Goal: Information Seeking & Learning: Learn about a topic

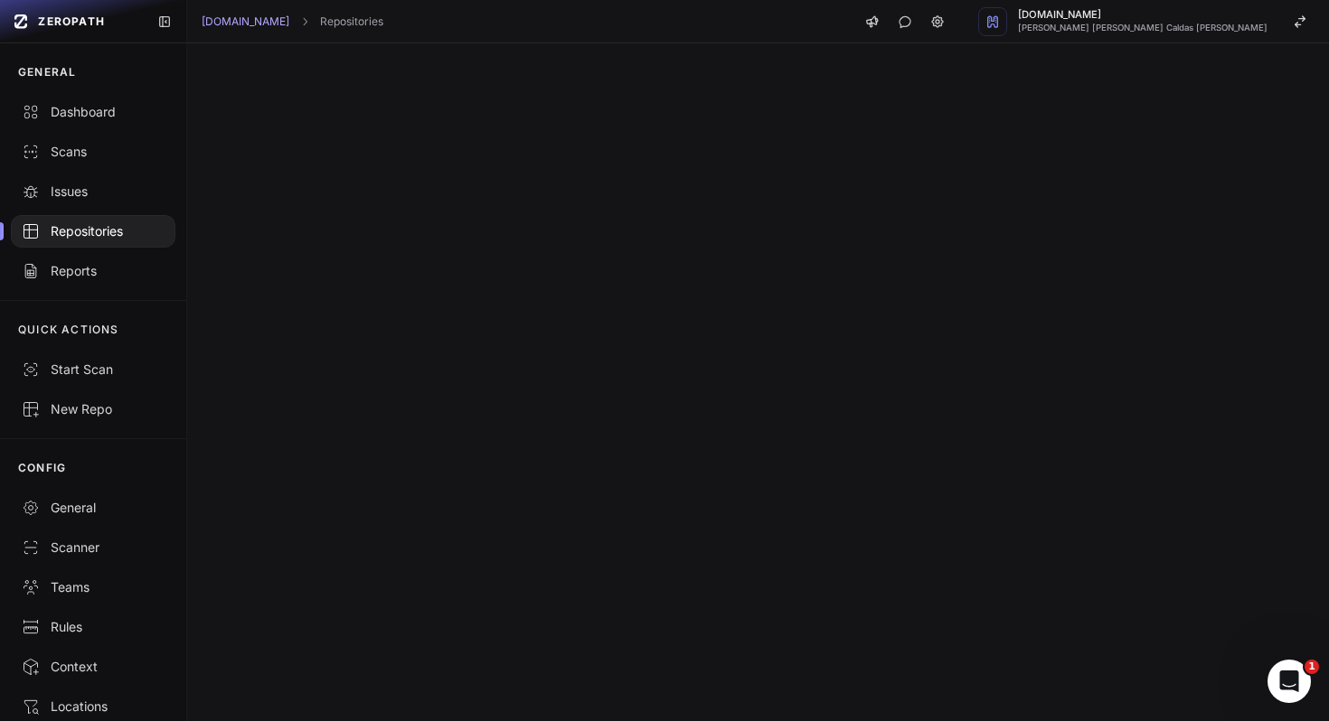
click at [436, 63] on div at bounding box center [758, 382] width 1142 height 678
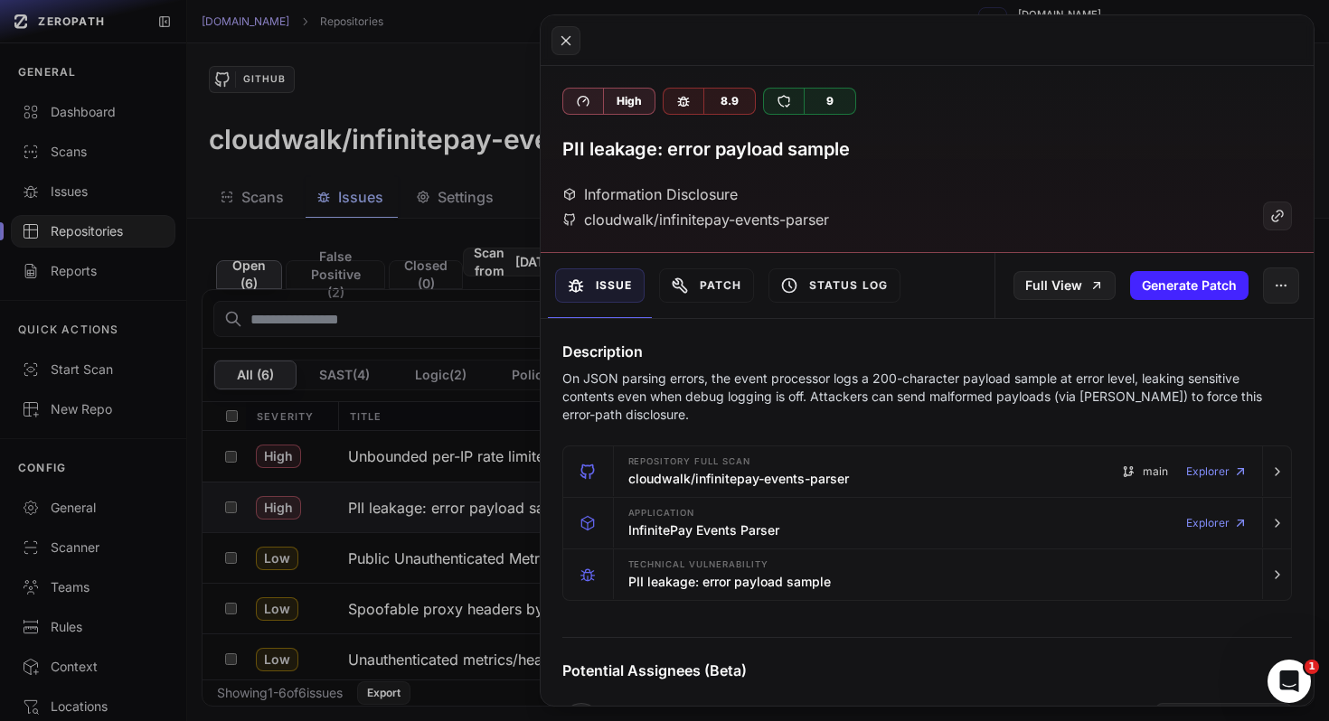
click at [361, 403] on button at bounding box center [664, 360] width 1329 height 721
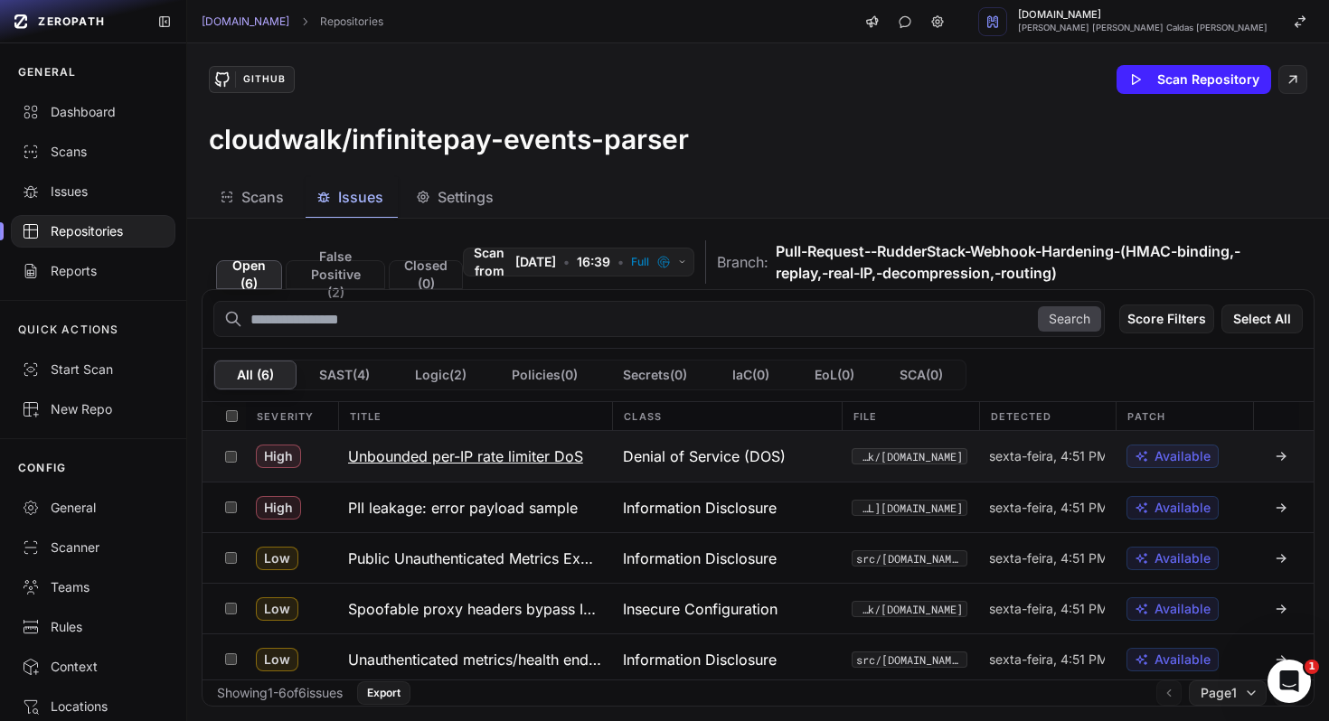
click at [461, 456] on h3 "Unbounded per-IP rate limiter DoS" at bounding box center [465, 457] width 235 height 22
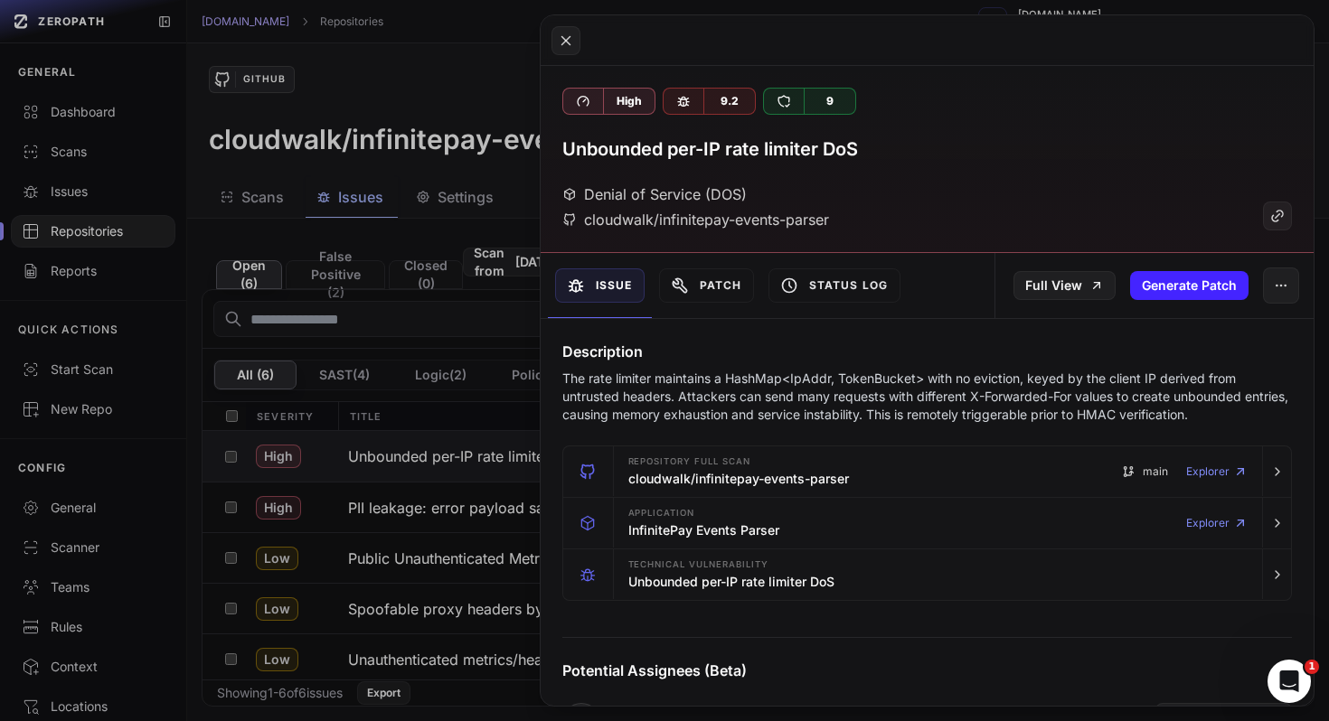
click at [333, 512] on button at bounding box center [664, 360] width 1329 height 721
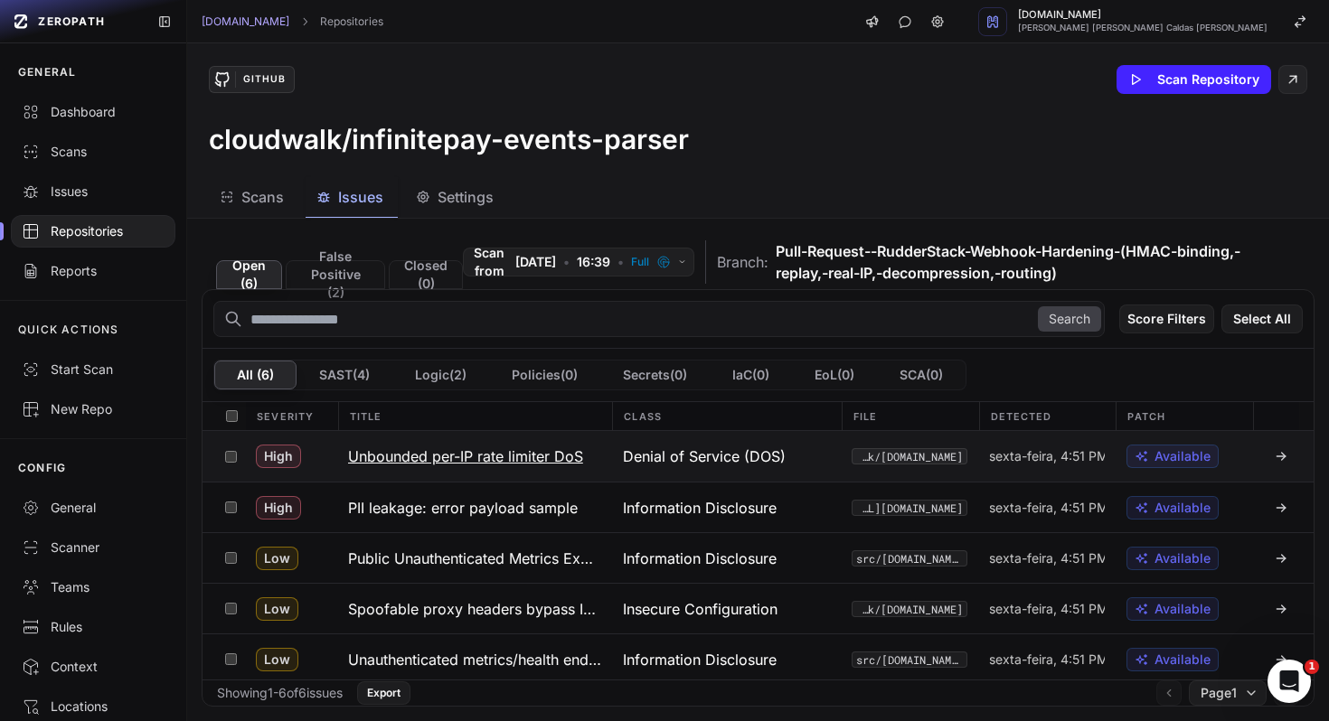
click at [517, 456] on h3 "Unbounded per-IP rate limiter DoS" at bounding box center [465, 457] width 235 height 22
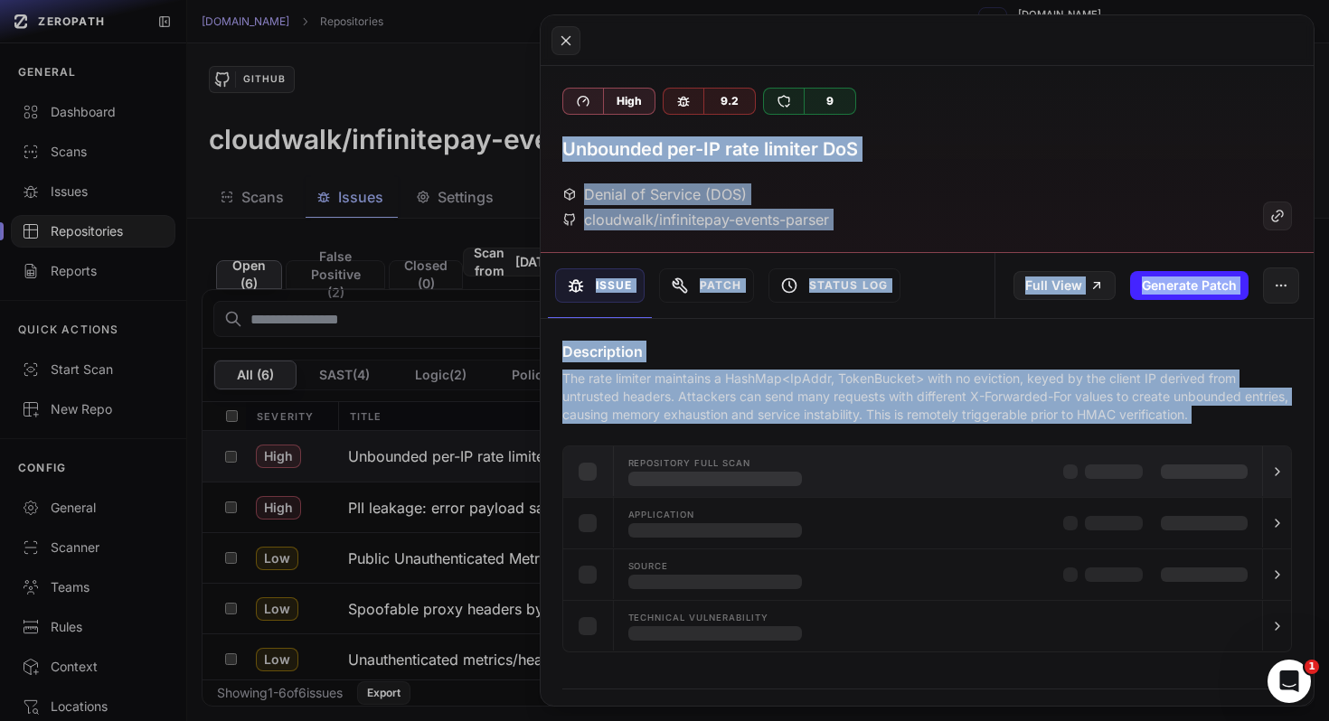
drag, startPoint x: 559, startPoint y: 142, endPoint x: 673, endPoint y: 468, distance: 345.6
click at [676, 468] on div "High 9.2 9 Unbounded per-IP rate limiter DoS Denial of Service (DOS) cloudwalk/…" at bounding box center [928, 386] width 774 height 640
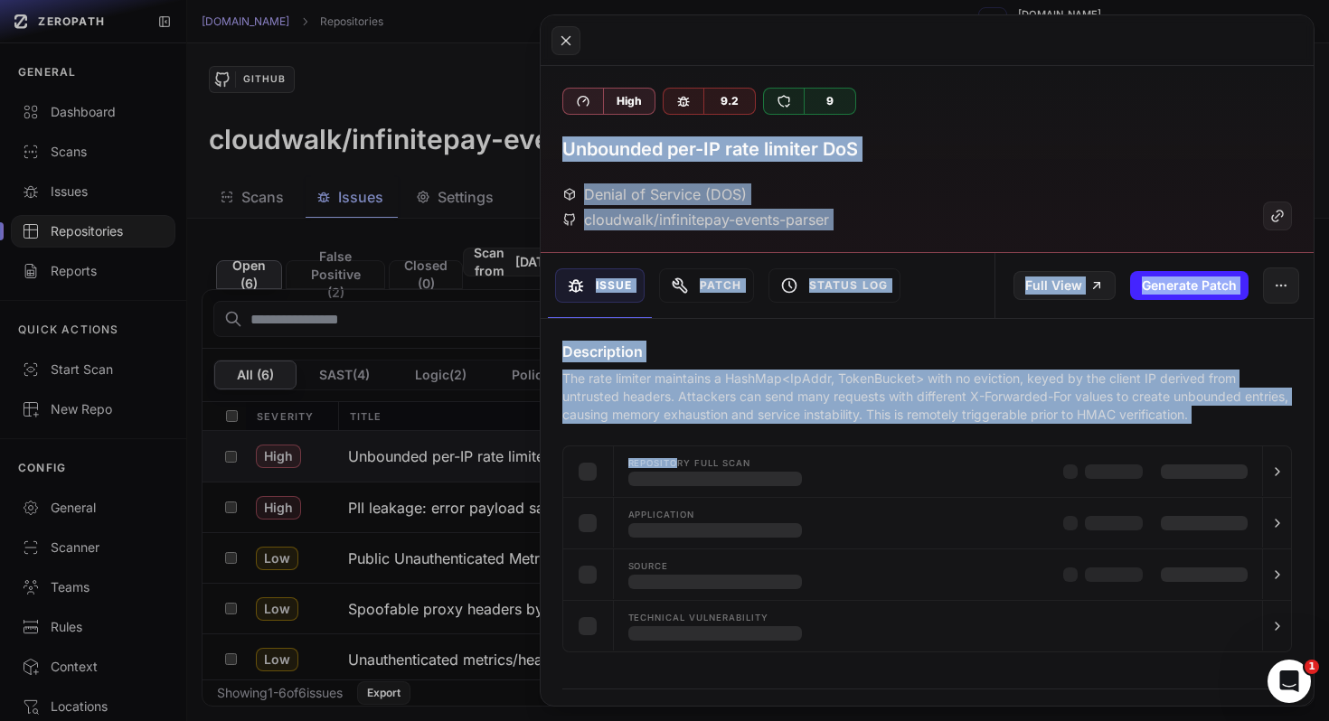
click at [692, 413] on p "The rate limiter maintains a HashMap<IpAddr, TokenBucket> with no eviction, key…" at bounding box center [927, 397] width 730 height 54
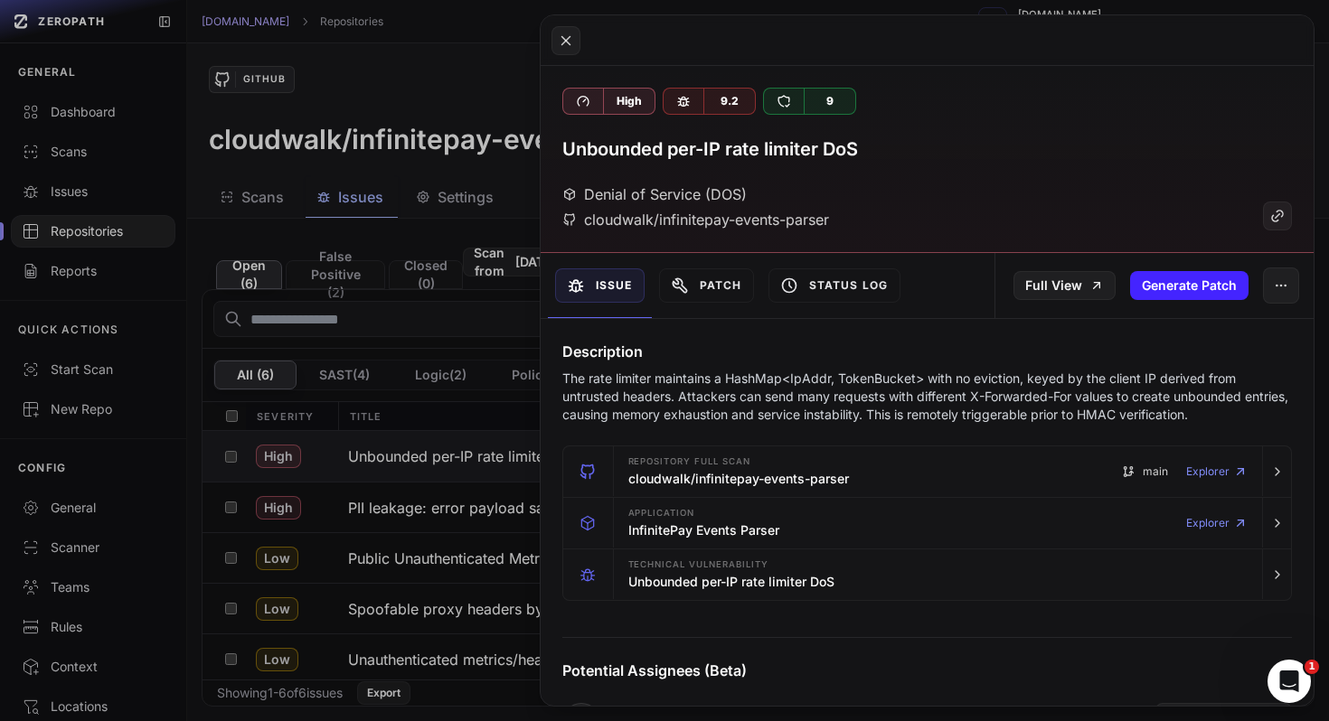
click at [568, 156] on h3 "Unbounded per-IP rate limiter DoS" at bounding box center [710, 148] width 296 height 25
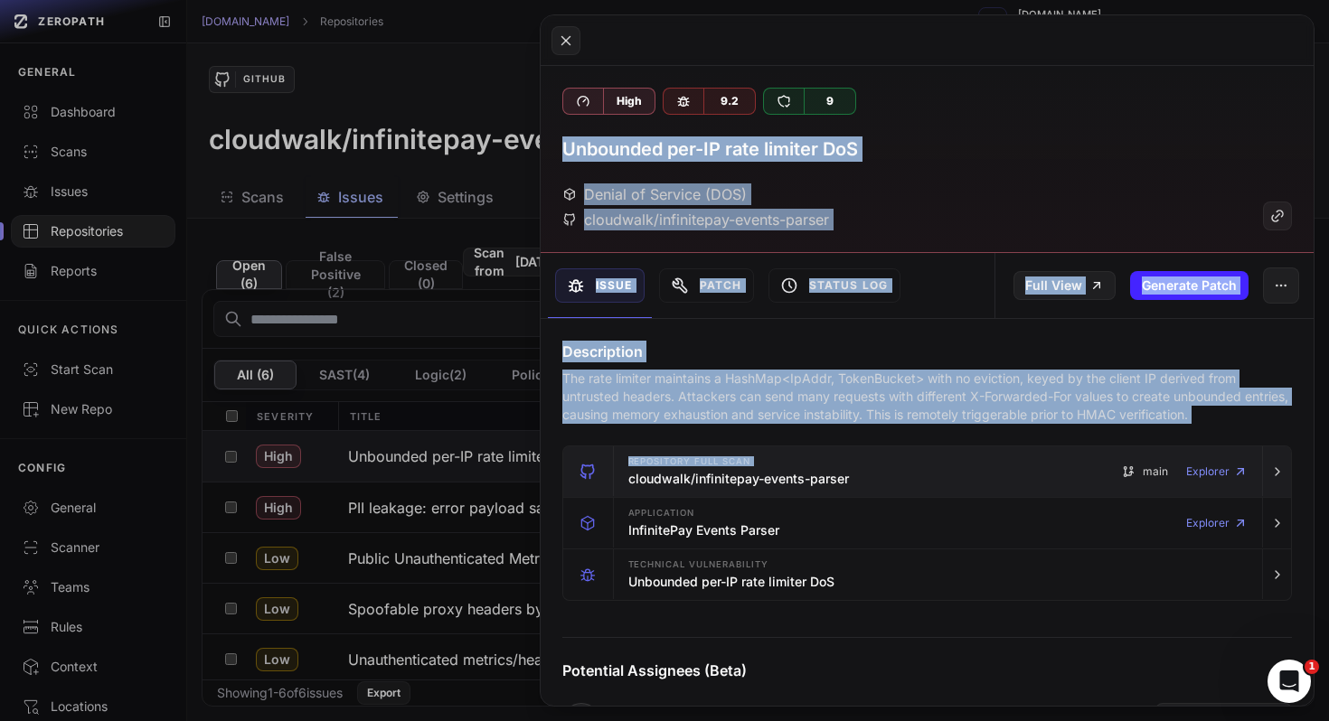
drag, startPoint x: 553, startPoint y: 129, endPoint x: 788, endPoint y: 466, distance: 411.0
click at [787, 465] on div "High 9.2 9 Unbounded per-IP rate limiter DoS Denial of Service (DOS) cloudwalk/…" at bounding box center [928, 386] width 774 height 640
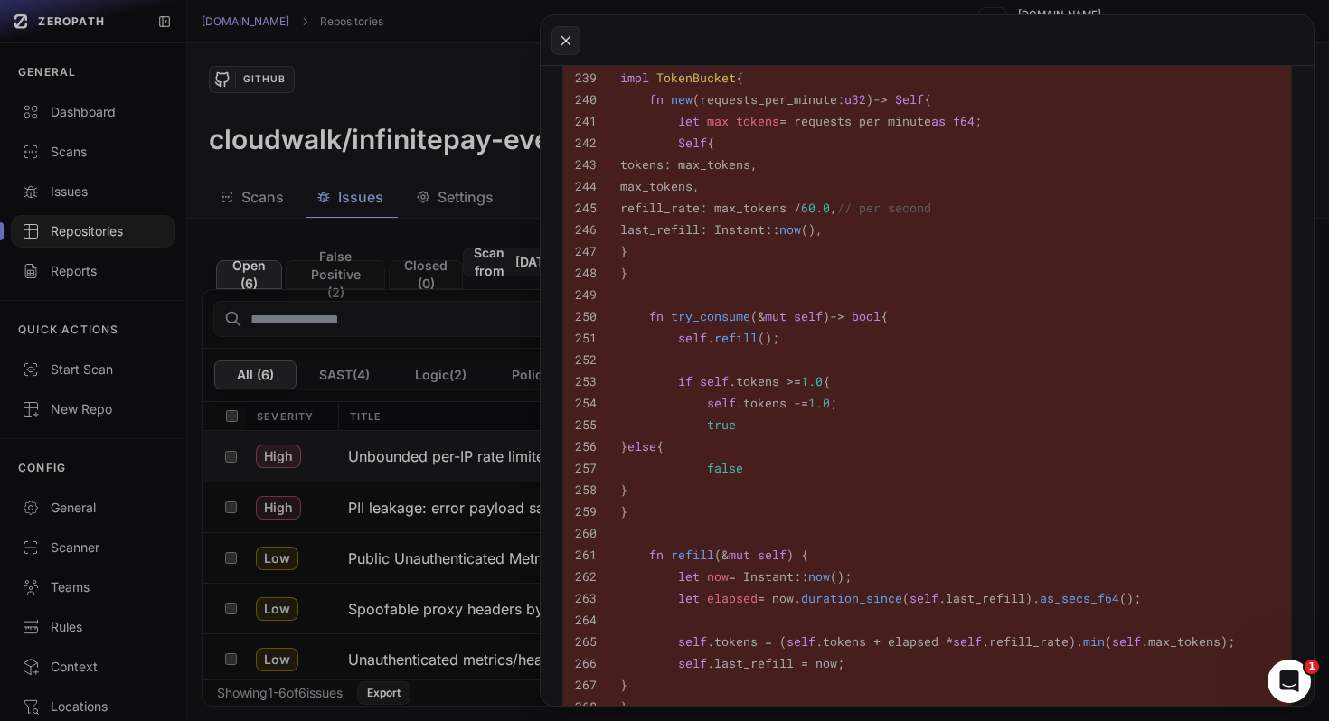
scroll to position [2053, 0]
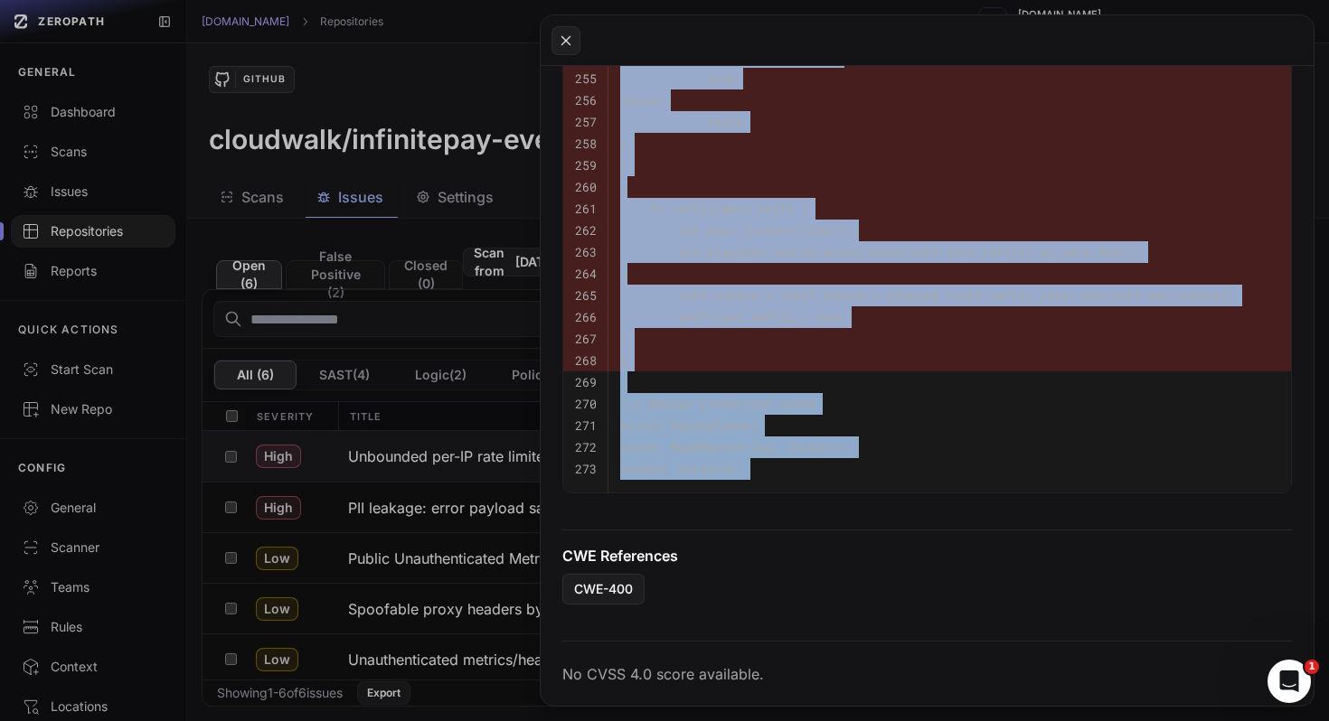
click at [779, 539] on div "CWE References CWE-400" at bounding box center [928, 559] width 774 height 89
click at [779, 560] on h4 "CWE References" at bounding box center [927, 556] width 730 height 22
copy div "Unbounded per-IP rate limiter DoS Denial of Service (DOS) cloudwalk/infinitepay…"
click at [762, 539] on div "CWE References CWE-400" at bounding box center [928, 559] width 774 height 89
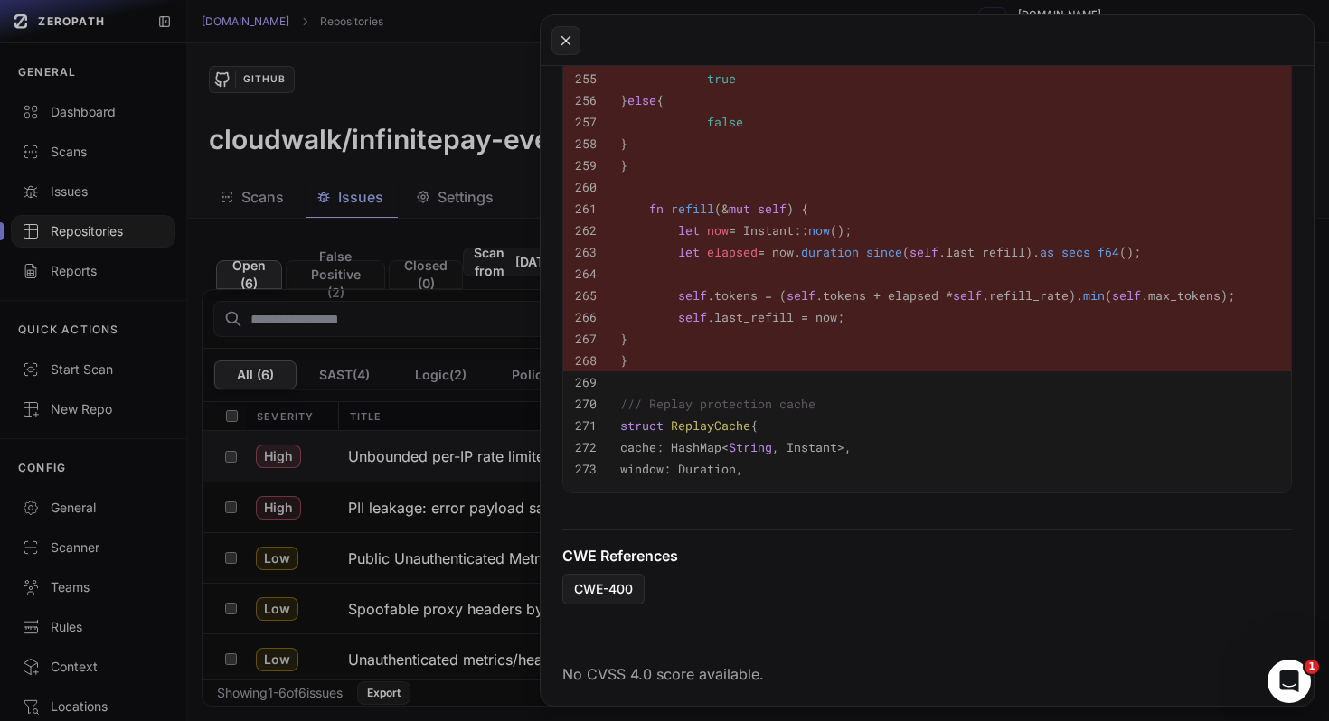
click at [400, 525] on button at bounding box center [664, 360] width 1329 height 721
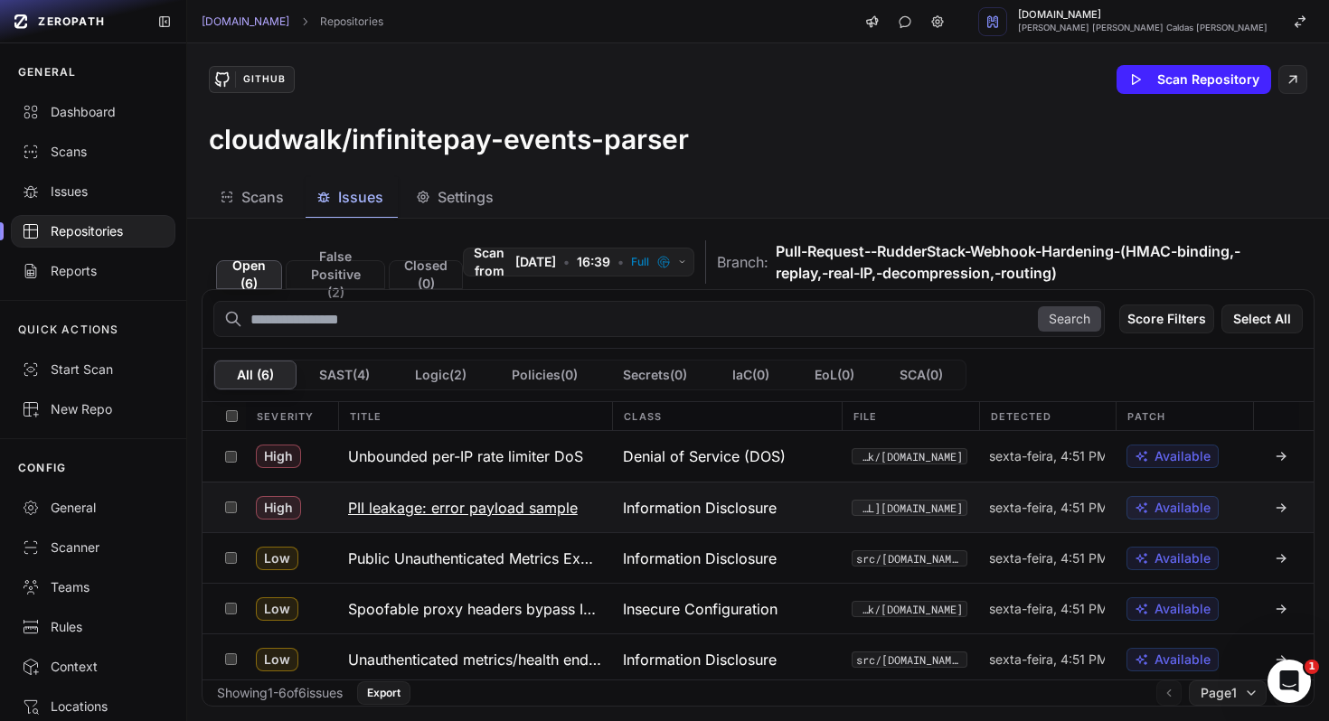
click at [429, 509] on h3 "PII leakage: error payload sample" at bounding box center [463, 508] width 230 height 22
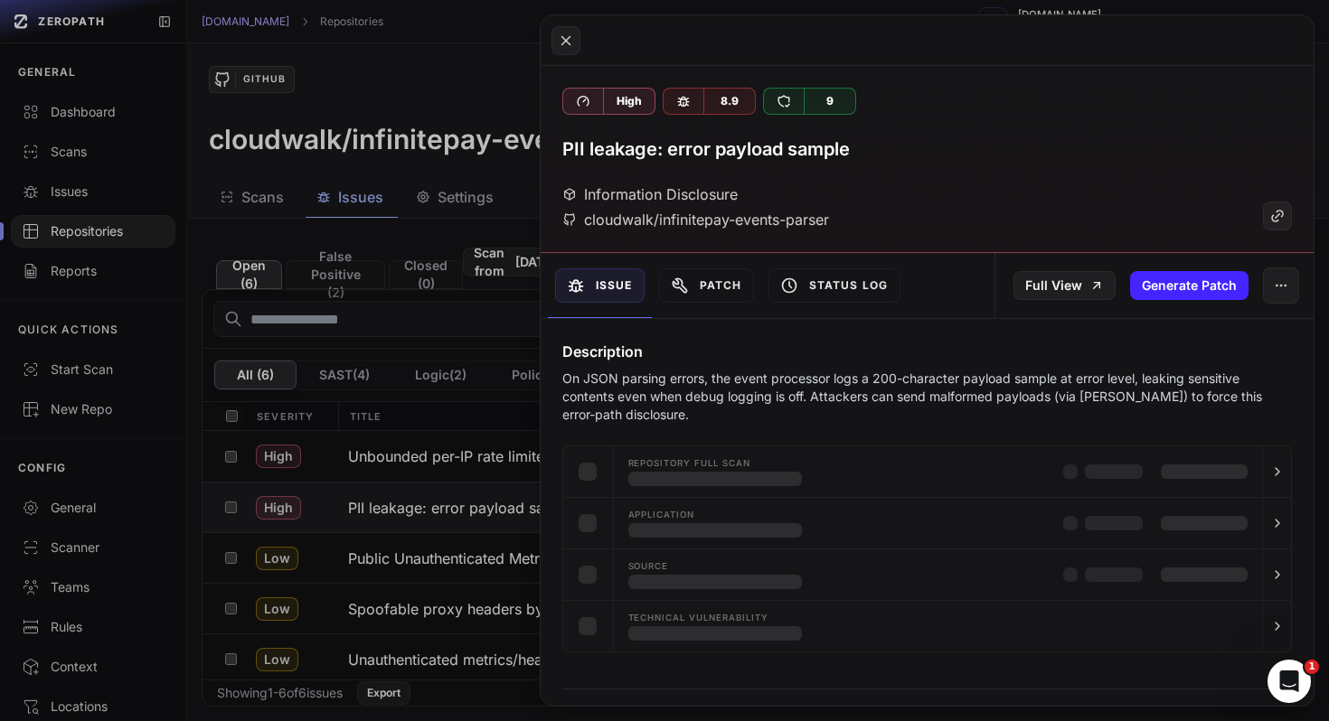
click at [565, 134] on div "High 8.9 9 PII leakage: error payload sample Information Disclosure cloudwalk/i…" at bounding box center [928, 159] width 774 height 187
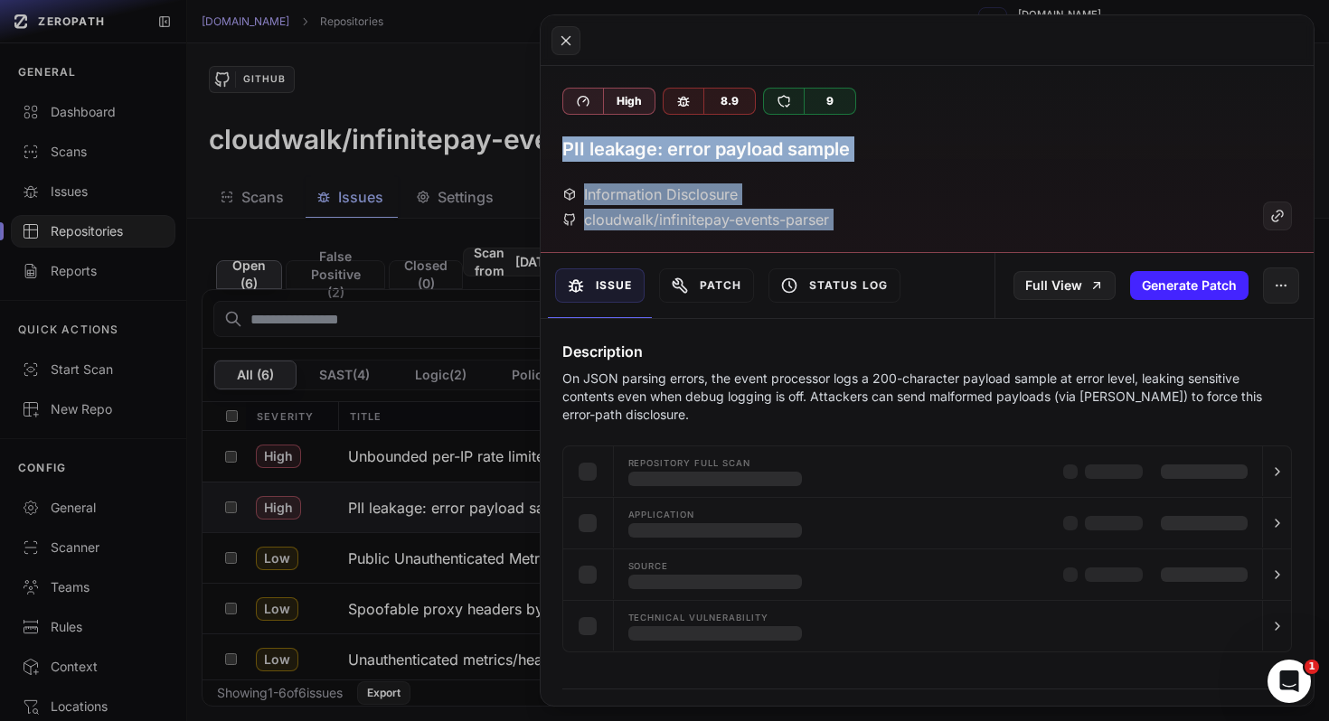
drag, startPoint x: 559, startPoint y: 146, endPoint x: 593, endPoint y: 292, distance: 149.3
click at [593, 292] on div "High 8.9 9 PII leakage: error payload sample Information Disclosure cloudwalk/i…" at bounding box center [928, 386] width 774 height 640
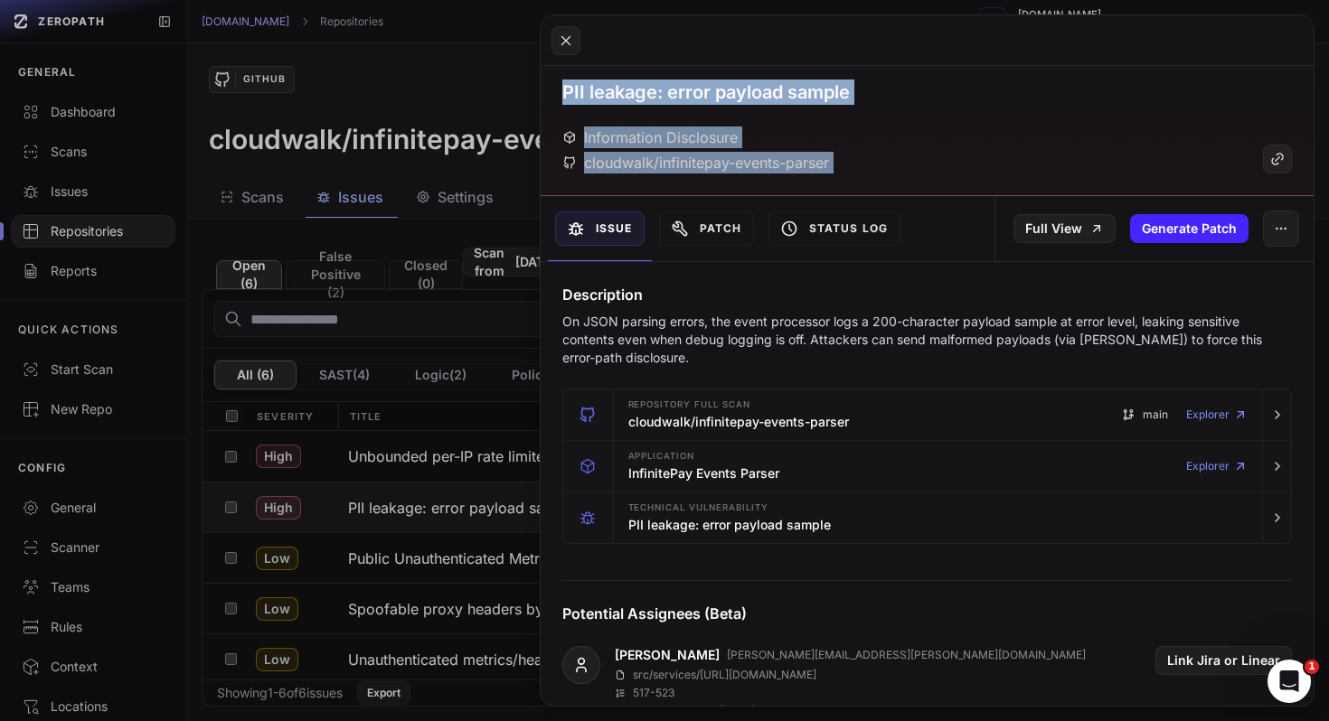
scroll to position [860, 0]
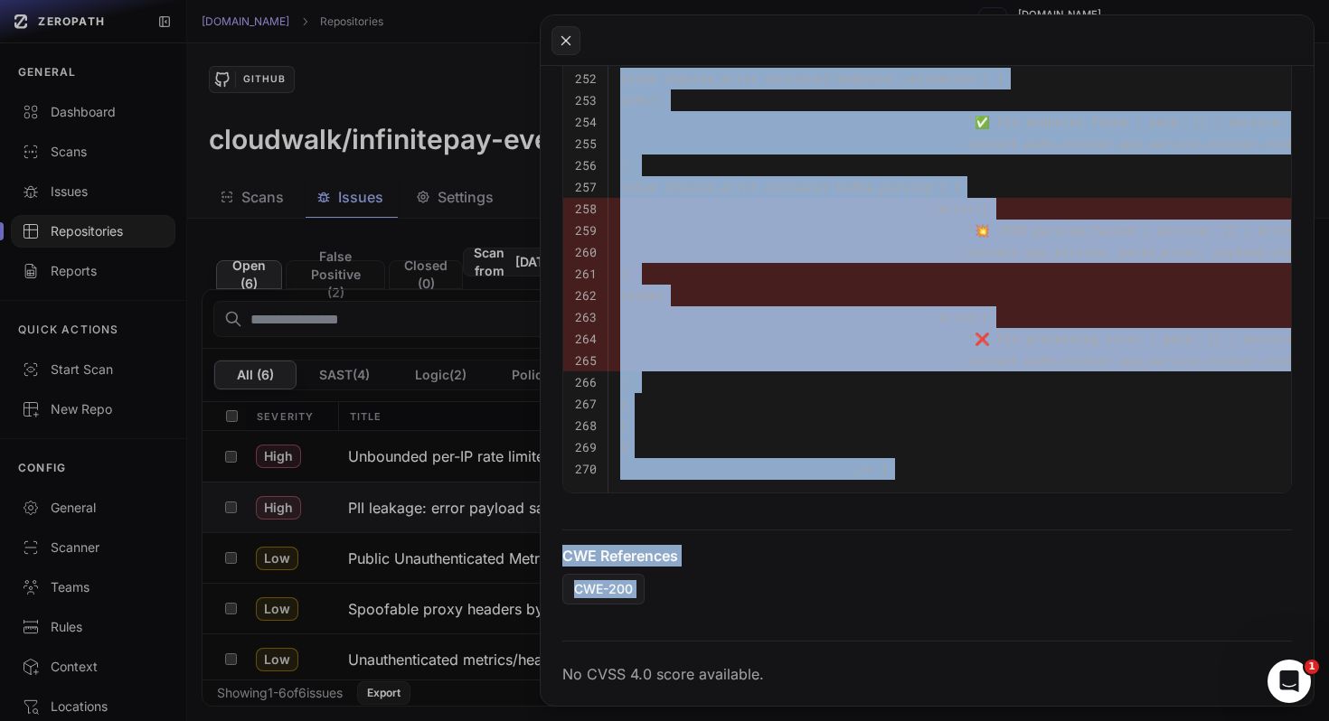
click at [719, 653] on div "No CVSS 4.0 score available." at bounding box center [928, 666] width 774 height 80
copy div "PII leakage: error payload sample Information Disclosure cloudwalk/infinitepay-…"
click at [342, 521] on button at bounding box center [664, 360] width 1329 height 721
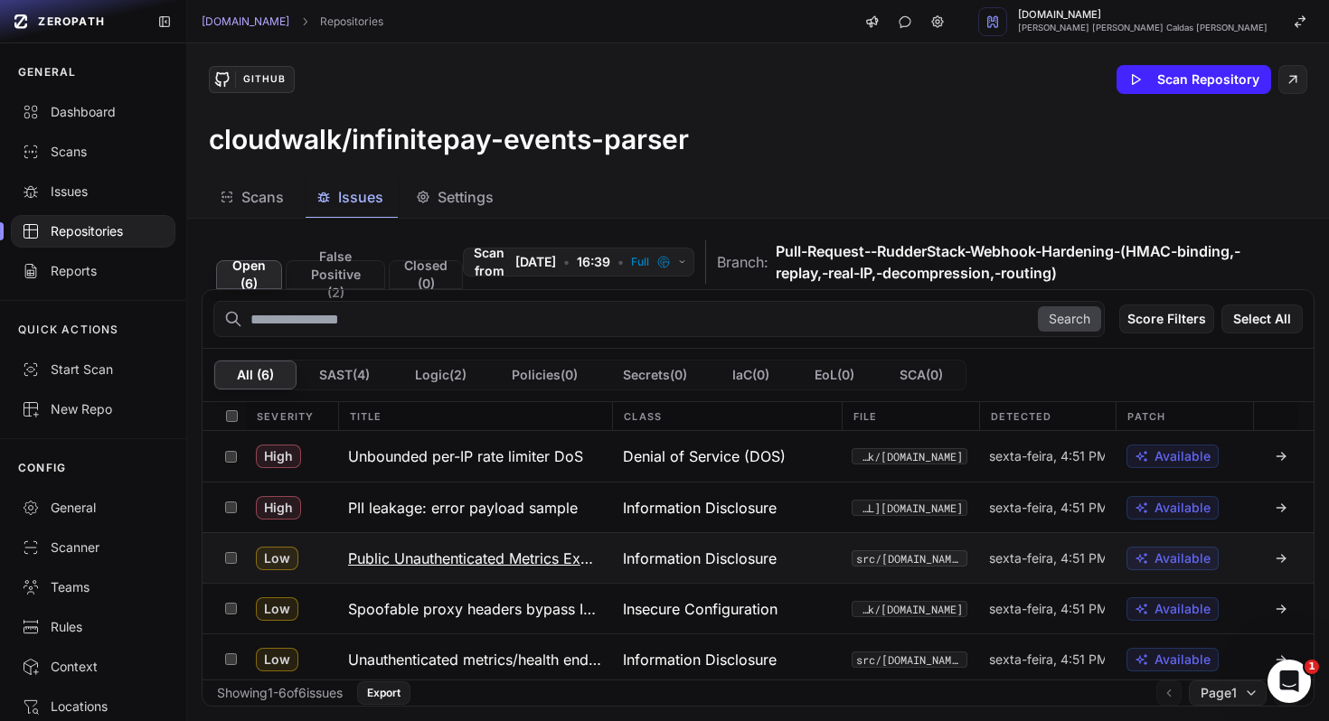
click at [411, 565] on h3 "Public Unauthenticated Metrics Exposure" at bounding box center [474, 559] width 253 height 22
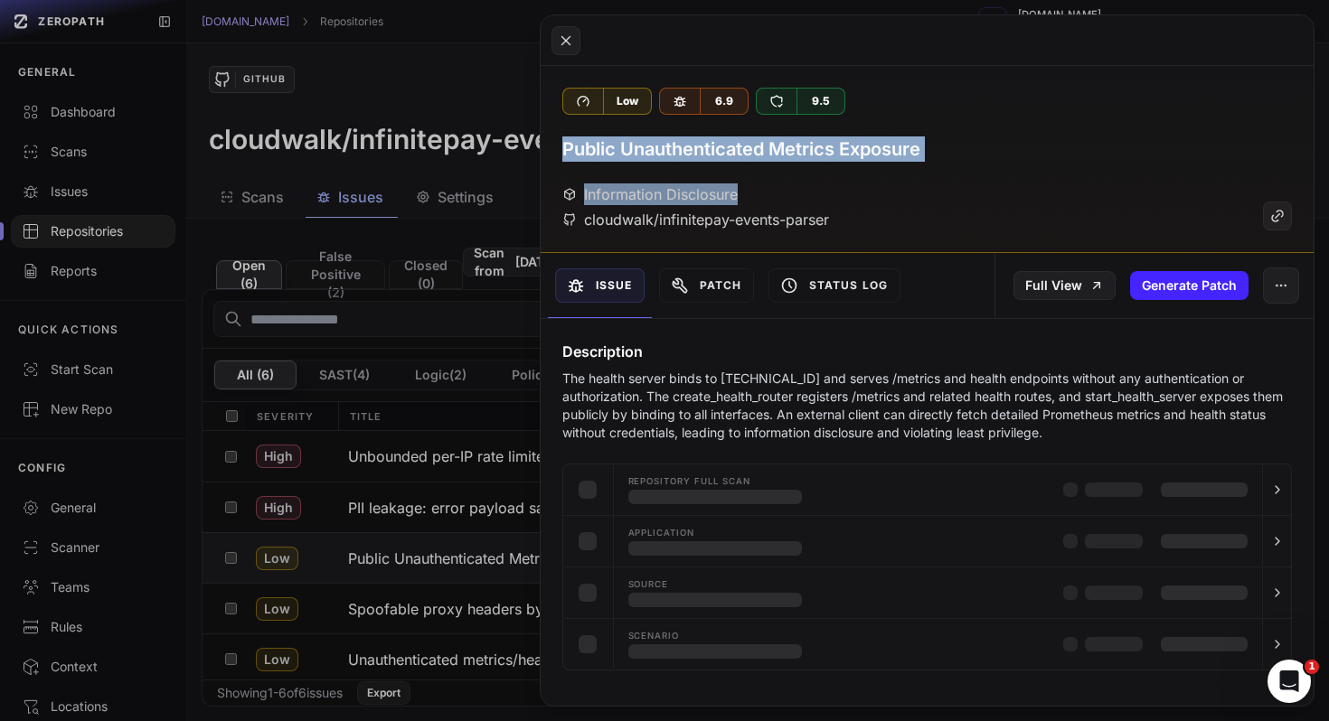
drag, startPoint x: 559, startPoint y: 145, endPoint x: 589, endPoint y: 231, distance: 92.1
click at [585, 224] on div "Low 6.9 9.5 Public Unauthenticated Metrics Exposure Information Disclosure clou…" at bounding box center [928, 159] width 774 height 187
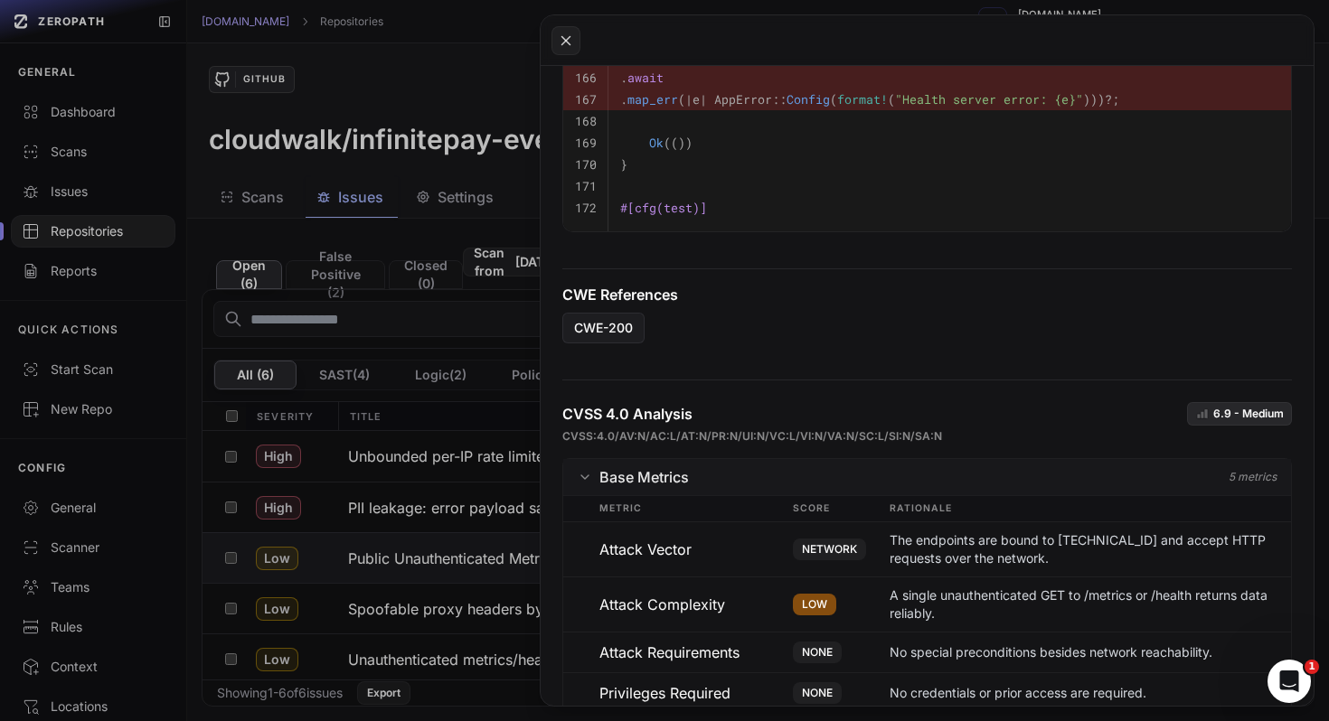
scroll to position [1361, 0]
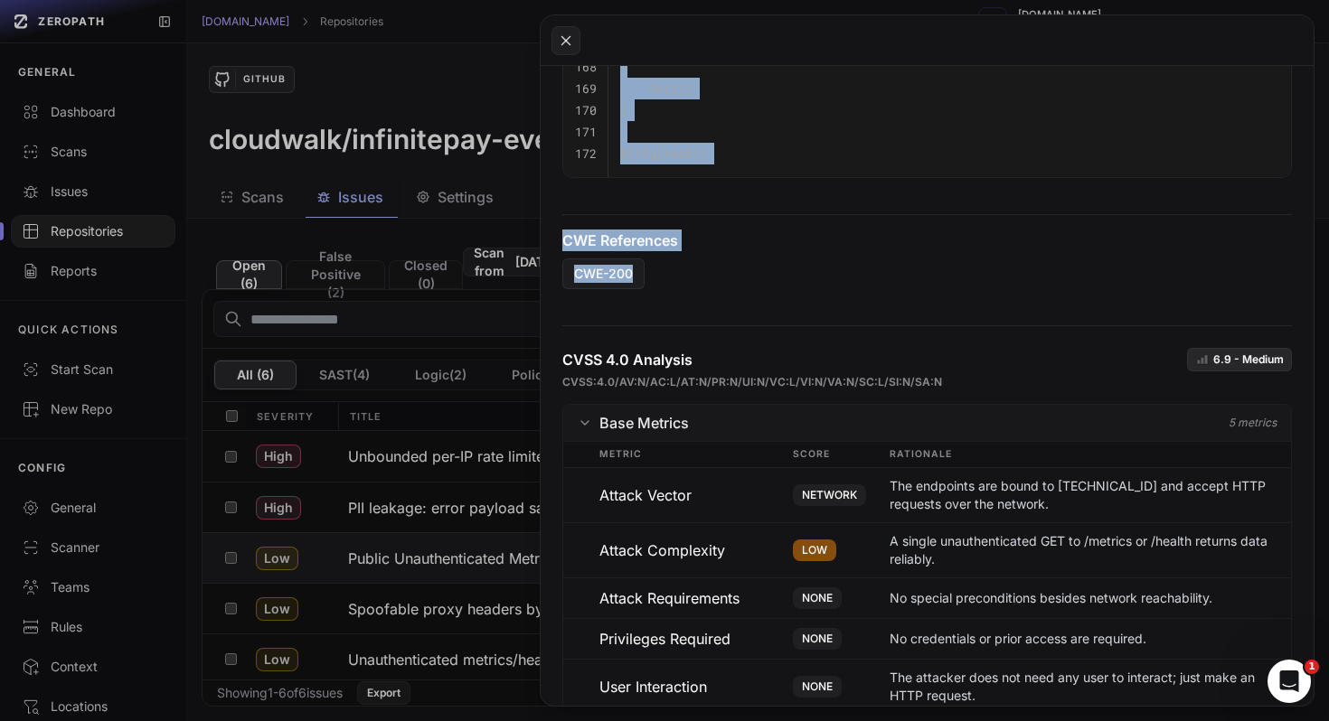
click at [708, 311] on div "CVSS 4.0 Analysis 6.9 - Medium CVSS:4.0/AV:N/AC:L/AT:N/PR:N/UI:N/VC:L/VI:N/VA:N…" at bounding box center [928, 631] width 774 height 640
copy div "Public Unauthenticated Metrics Exposure Information Disclosure cloudwalk/infini…"
click at [394, 580] on button at bounding box center [664, 360] width 1329 height 721
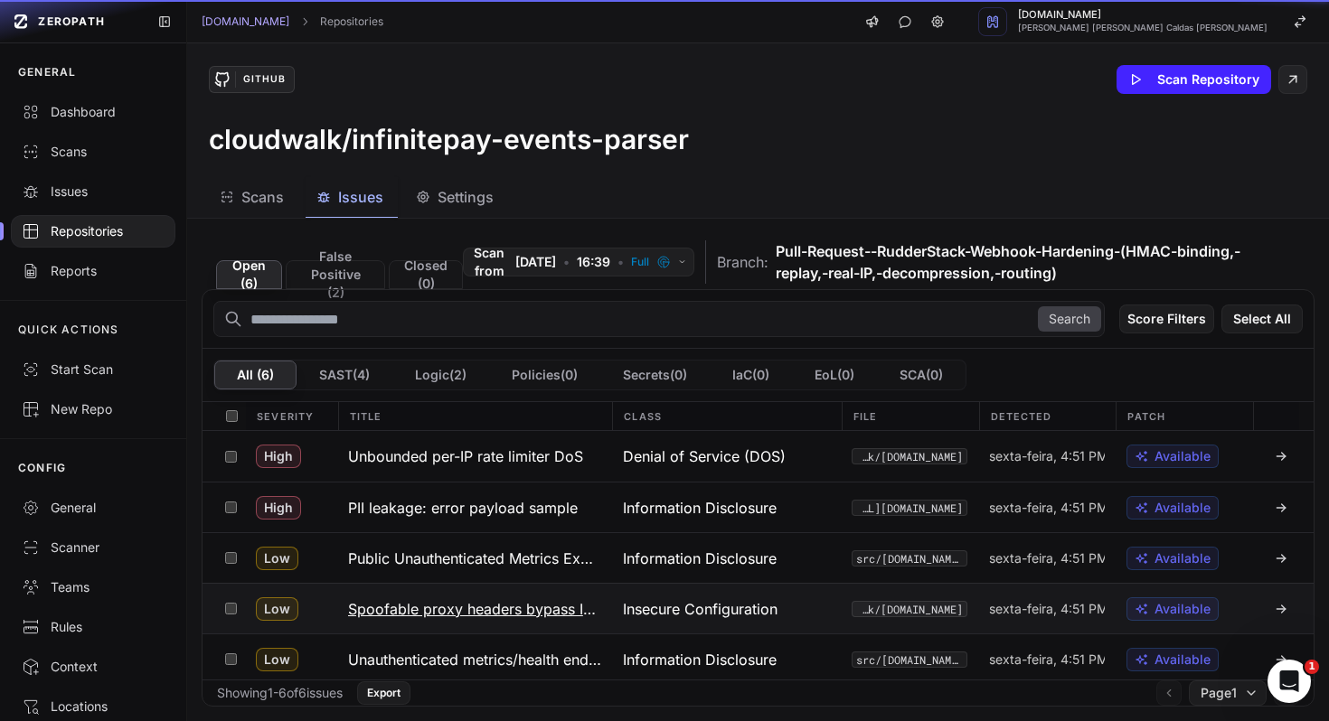
click at [394, 604] on h3 "Spoofable proxy headers bypass IP allowlist" at bounding box center [474, 609] width 253 height 22
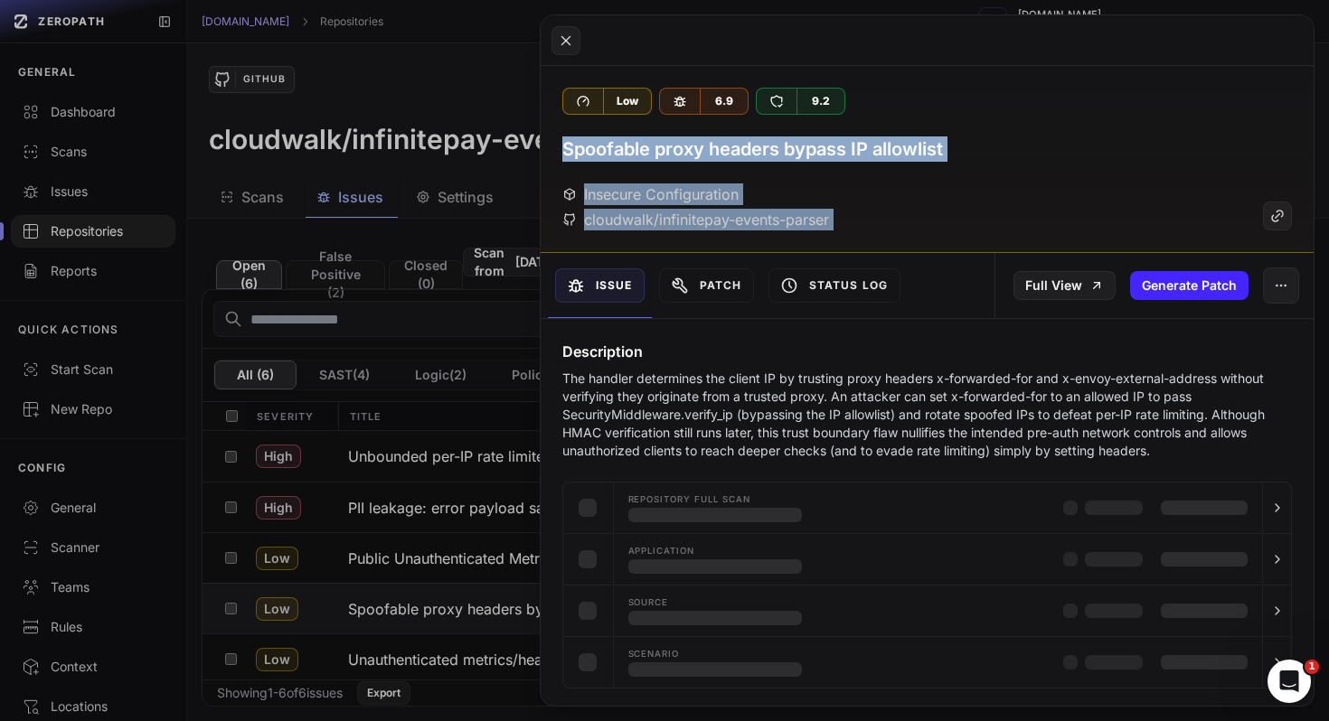
drag, startPoint x: 550, startPoint y: 136, endPoint x: 587, endPoint y: 272, distance: 140.6
click at [586, 270] on div "Low 6.9 9.2 Spoofable proxy headers bypass IP allowlist Insecure Configuration …" at bounding box center [928, 386] width 774 height 640
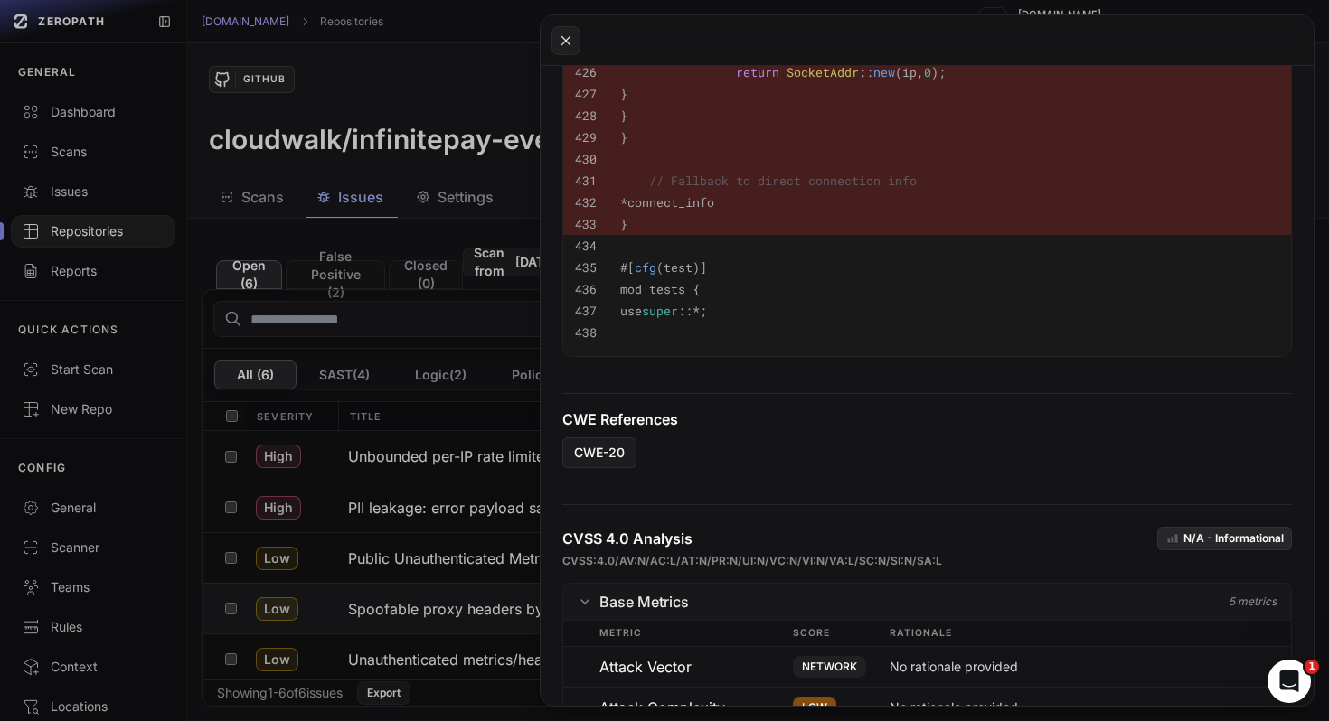
scroll to position [1555, 0]
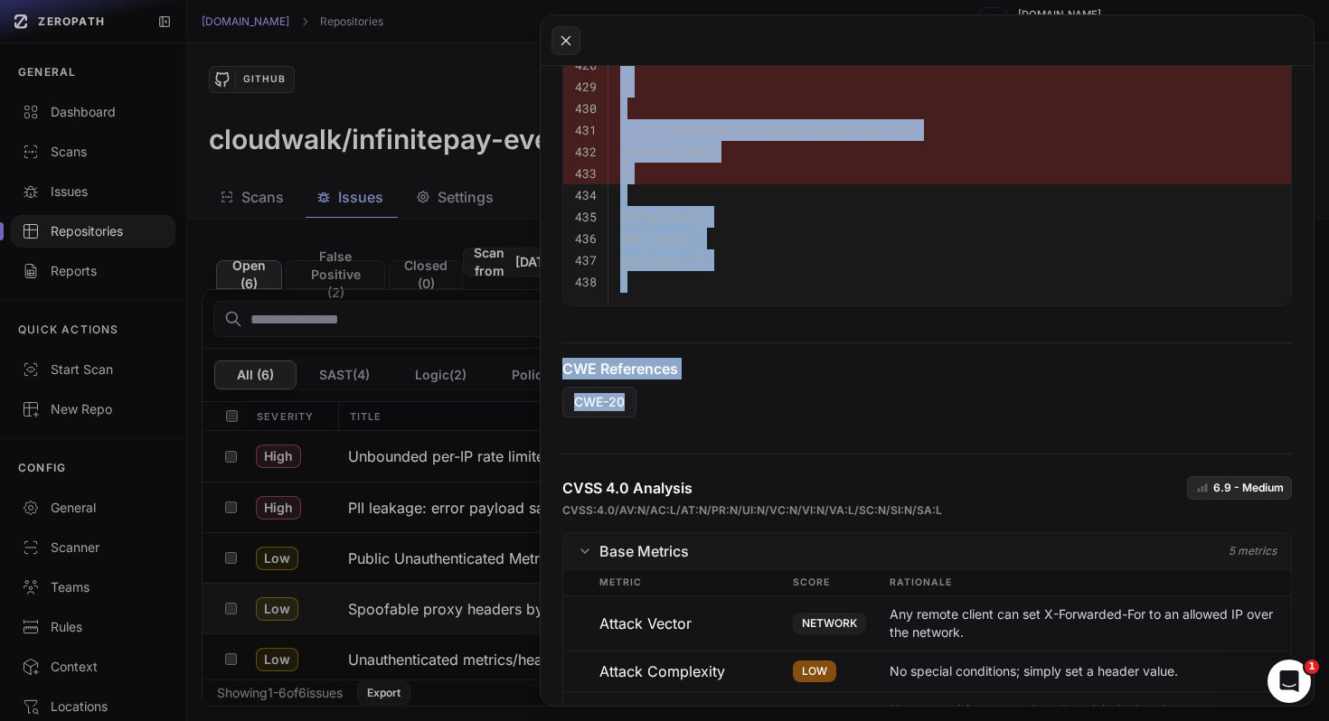
click at [401, 620] on button at bounding box center [664, 360] width 1329 height 721
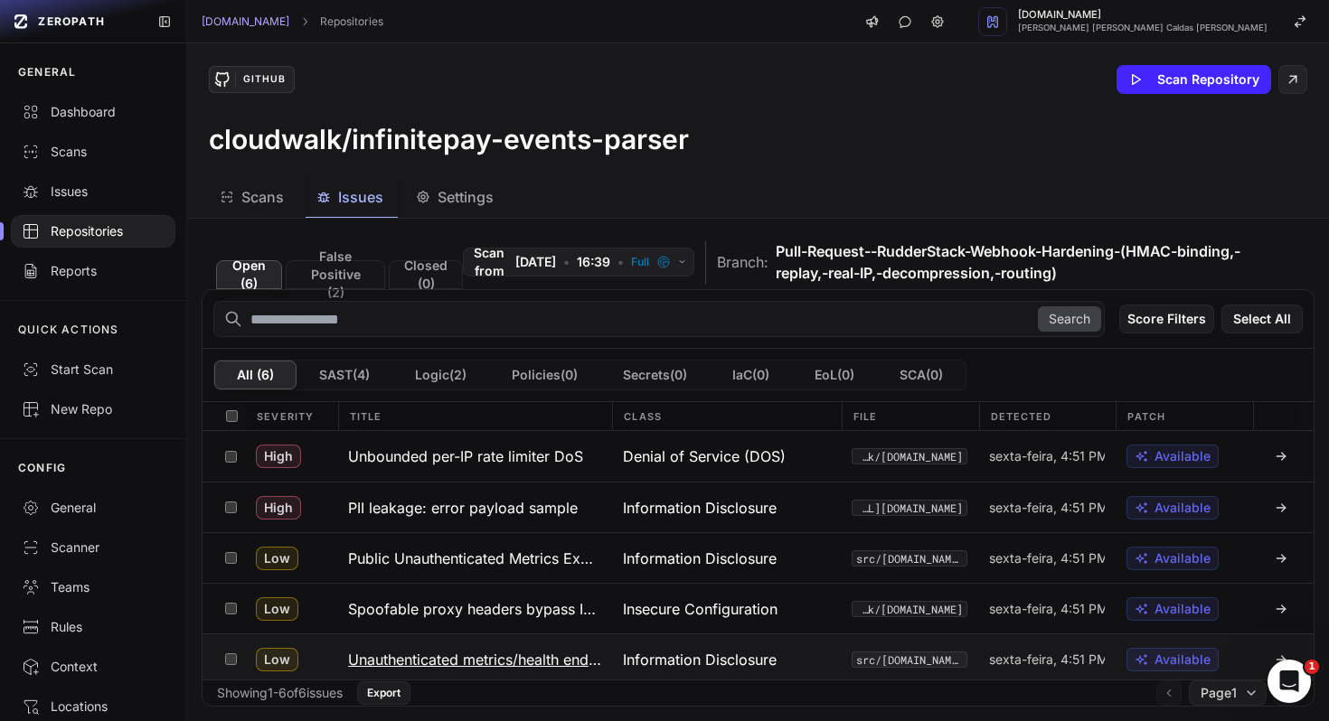
click at [401, 653] on h3 "Unauthenticated metrics/health endpoints" at bounding box center [474, 660] width 253 height 22
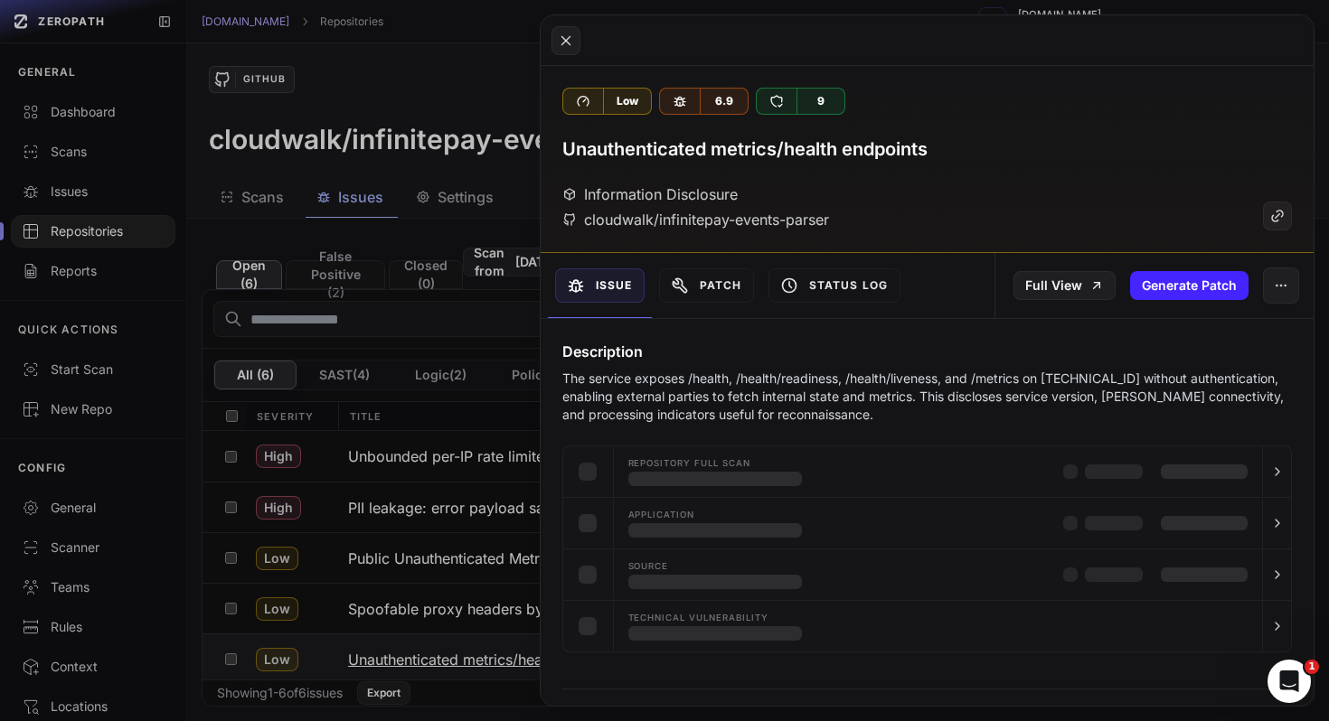
scroll to position [5, 0]
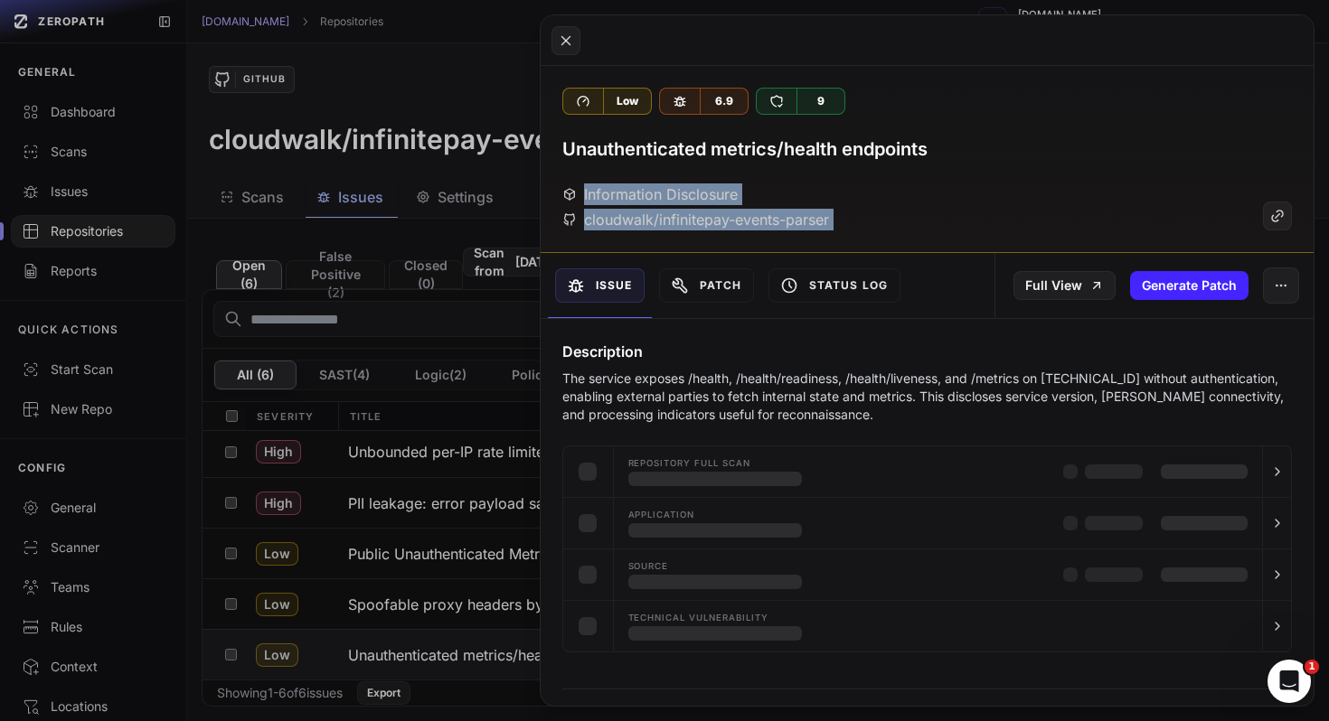
drag, startPoint x: 559, startPoint y: 163, endPoint x: 622, endPoint y: 279, distance: 132.2
click at [617, 277] on div "Low 6.9 9 Unauthenticated metrics/health endpoints Information Disclosure cloud…" at bounding box center [928, 386] width 774 height 640
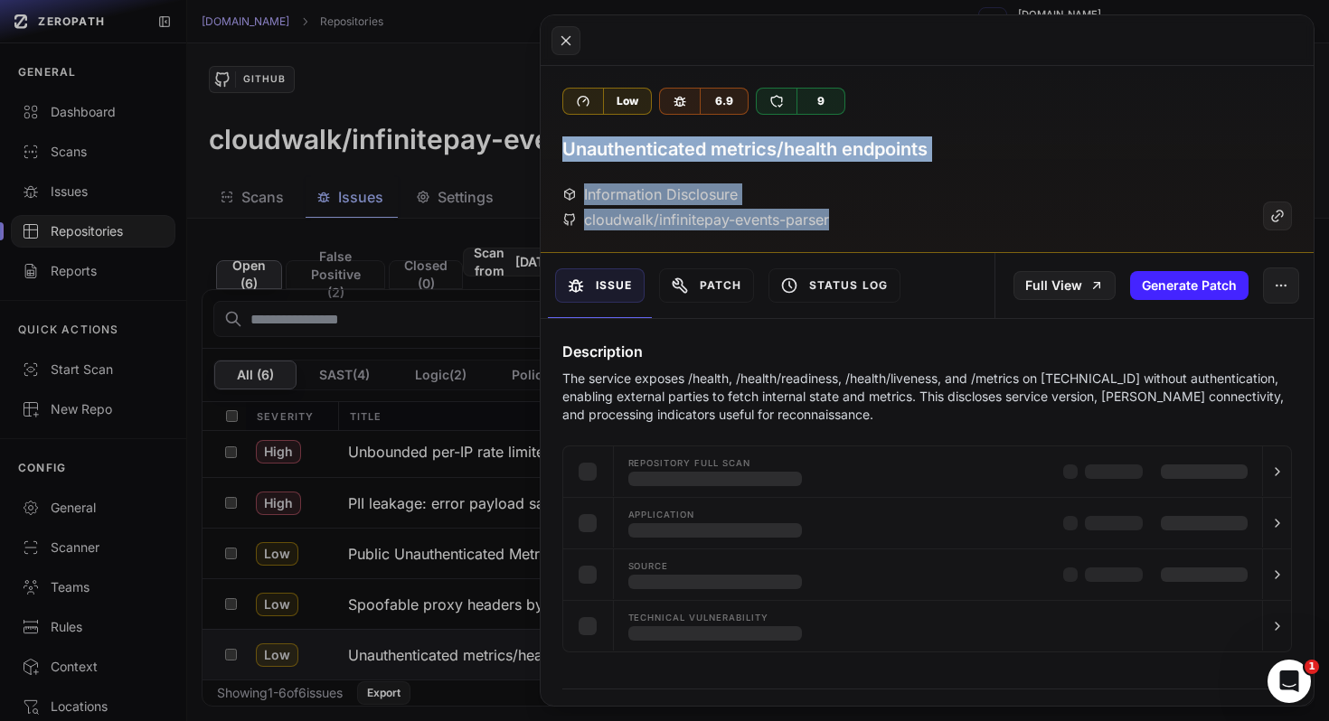
drag, startPoint x: 542, startPoint y: 140, endPoint x: 597, endPoint y: 268, distance: 139.3
click at [597, 268] on div "Low 6.9 9 Unauthenticated metrics/health endpoints Information Disclosure cloud…" at bounding box center [928, 386] width 774 height 640
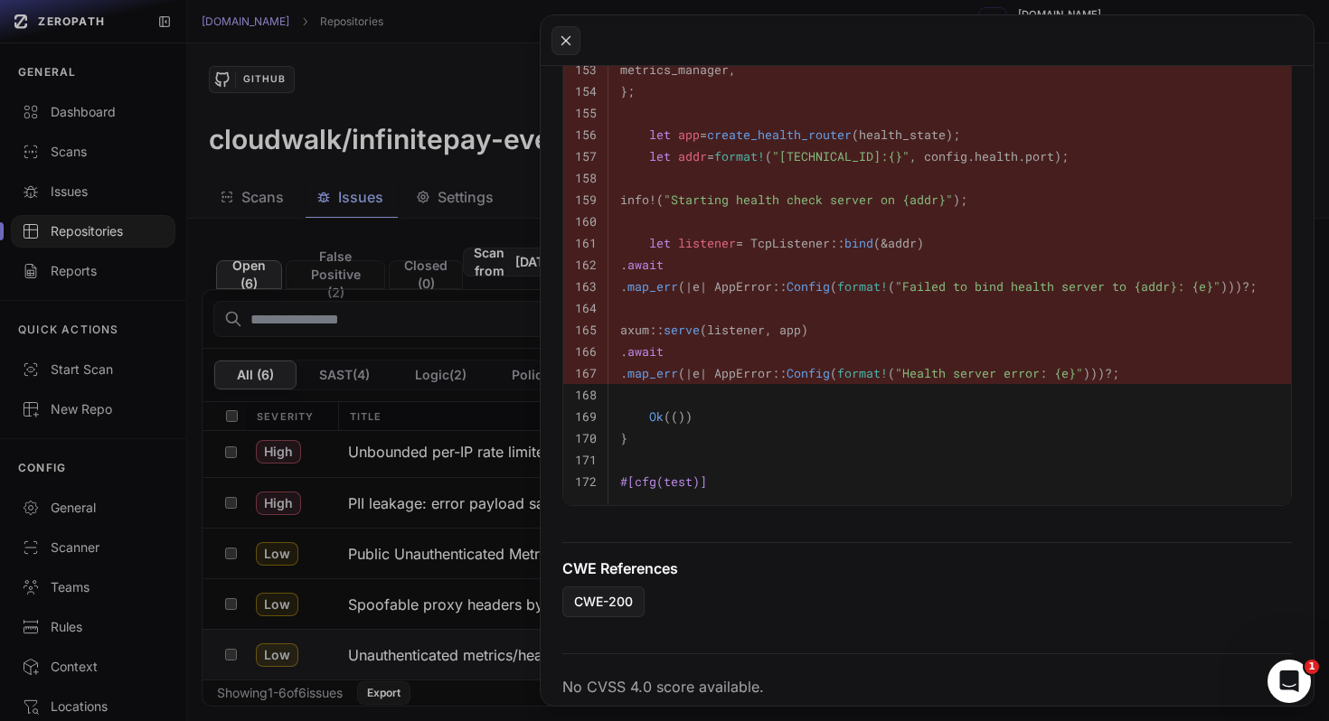
scroll to position [1475, 0]
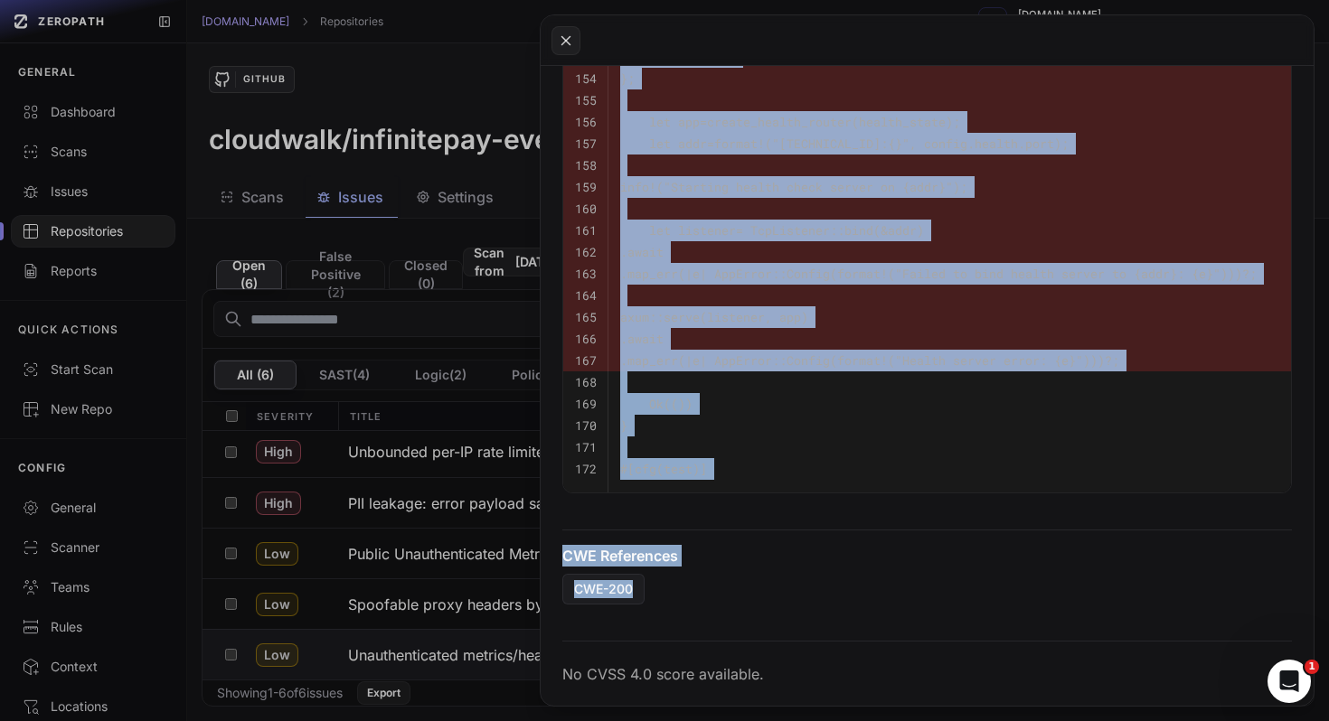
copy div "Unauthenticated metrics/health endpoints Information Disclosure cloudwalk/infin…"
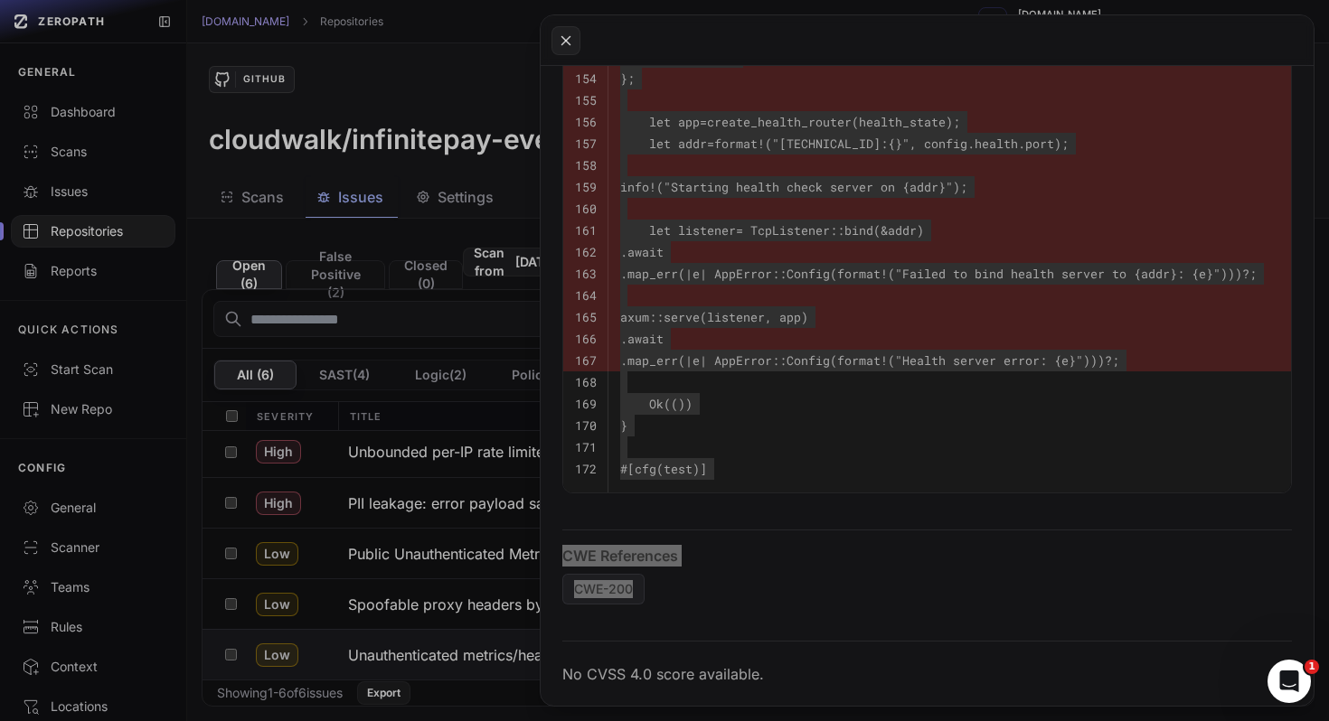
scroll to position [1424, 0]
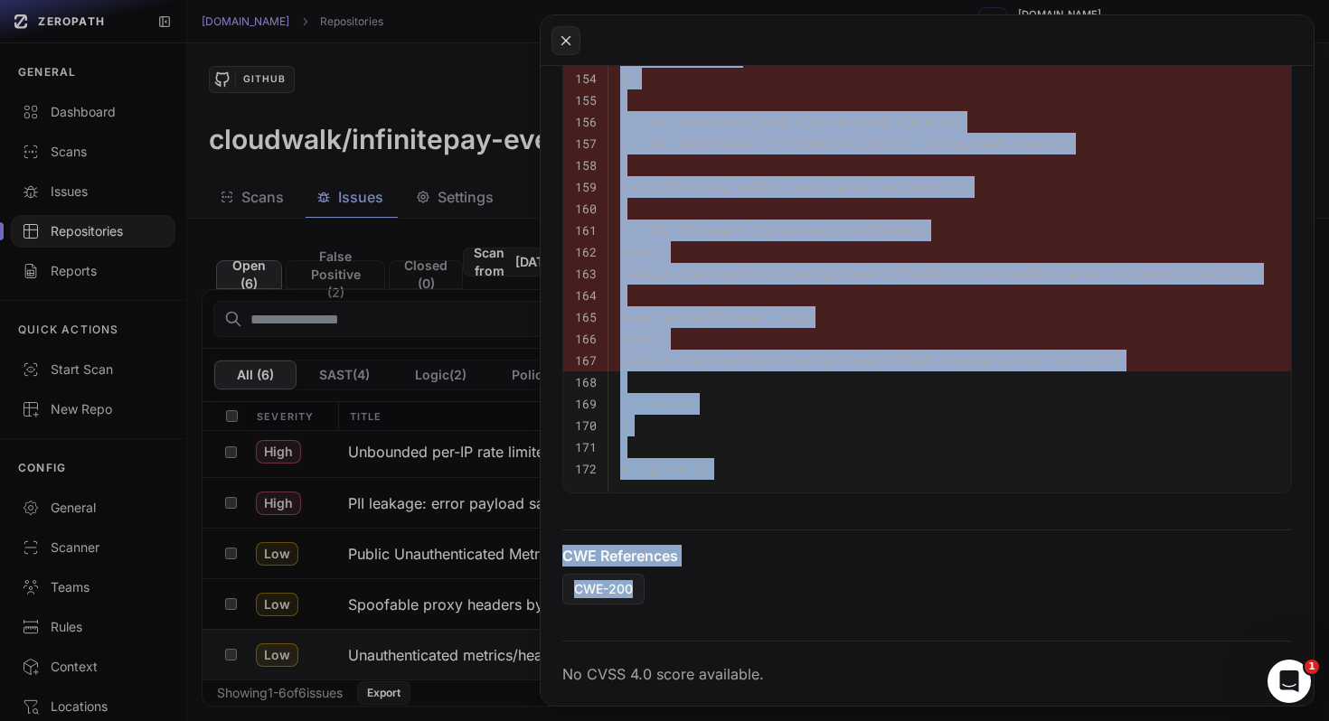
click at [456, 559] on button at bounding box center [664, 360] width 1329 height 721
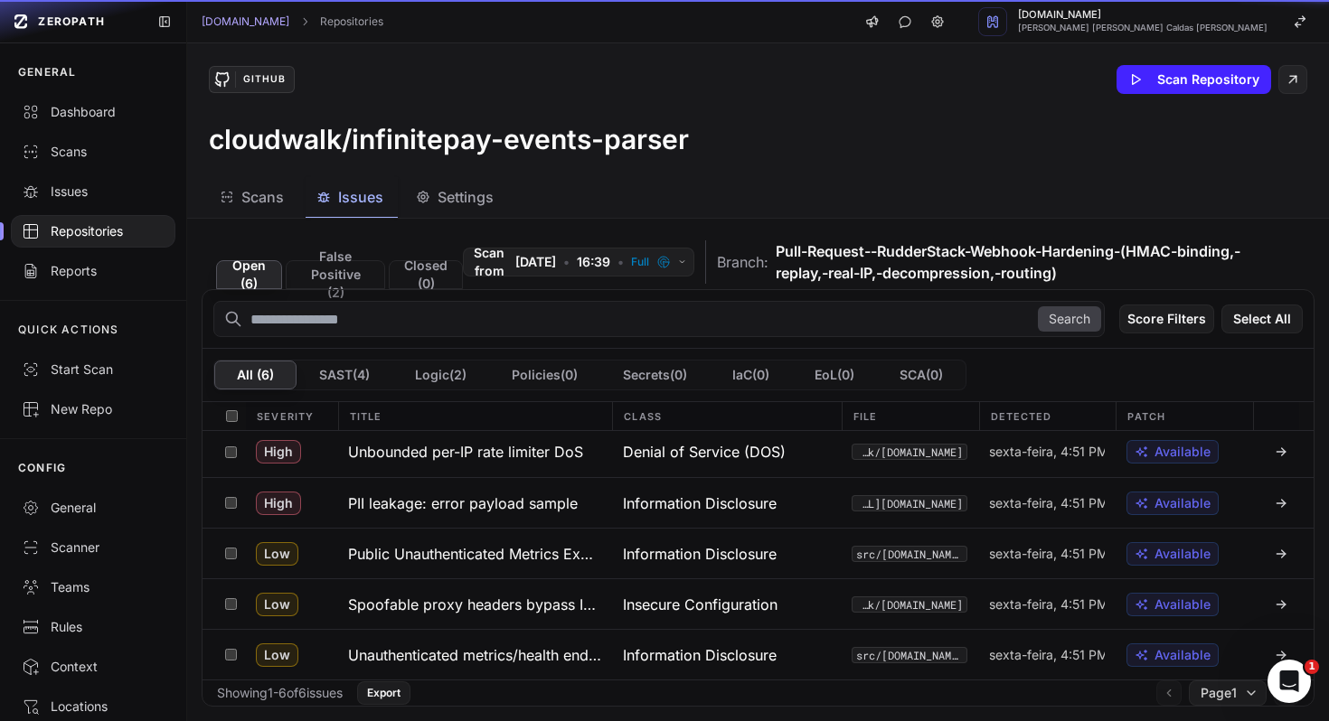
scroll to position [55, 0]
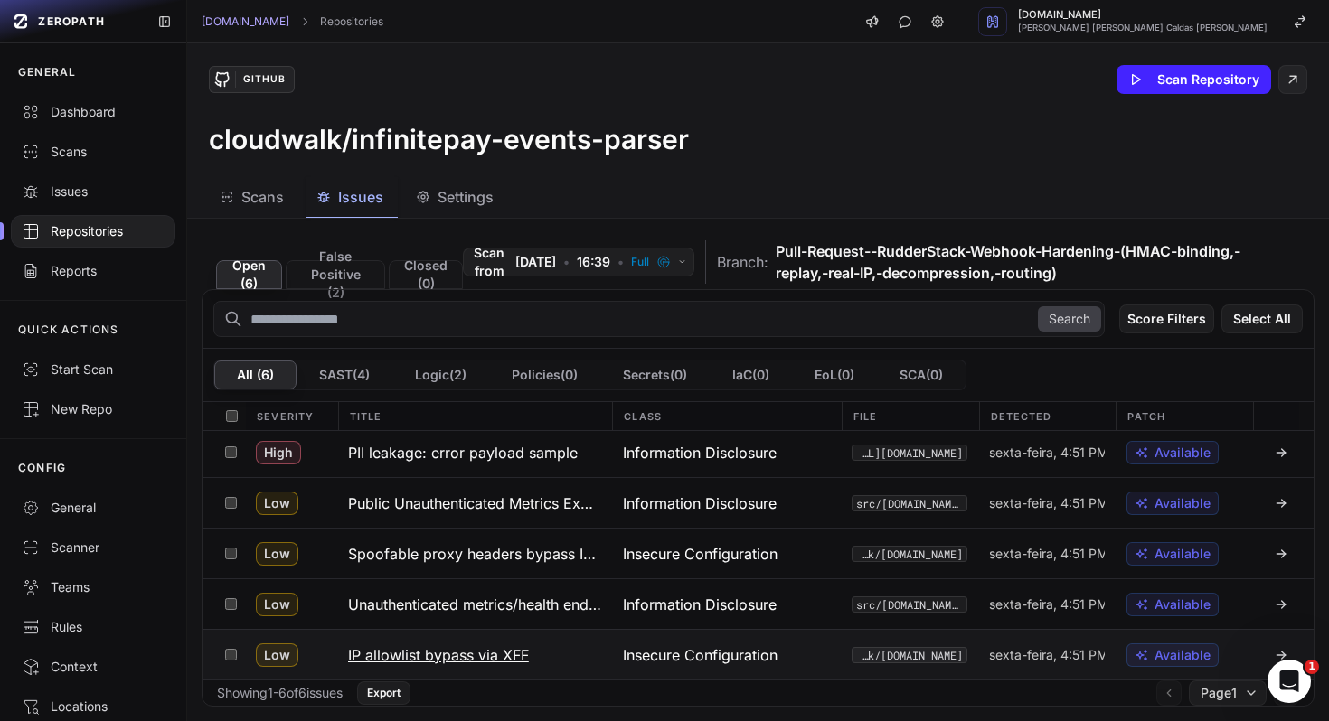
click at [457, 649] on h3 "IP allowlist bypass via XFF" at bounding box center [438, 655] width 181 height 22
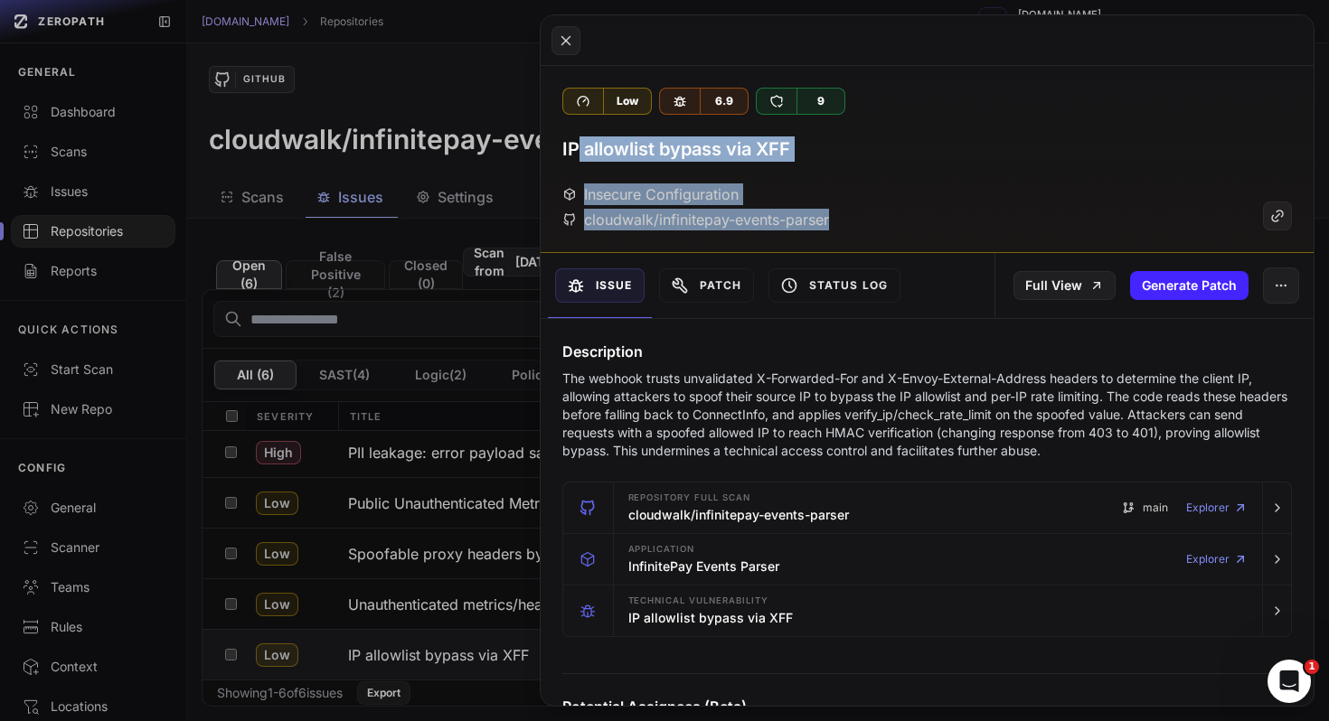
drag, startPoint x: 573, startPoint y: 149, endPoint x: 619, endPoint y: 269, distance: 128.7
click at [618, 268] on div "Low 6.9 9 IP allowlist bypass via XFF Insecure Configuration cloudwalk/infinite…" at bounding box center [928, 386] width 774 height 640
drag, startPoint x: 545, startPoint y: 145, endPoint x: 588, endPoint y: 316, distance: 176.9
click at [586, 309] on div "Low 6.9 9 IP allowlist bypass via XFF Insecure Configuration cloudwalk/infinite…" at bounding box center [928, 386] width 774 height 640
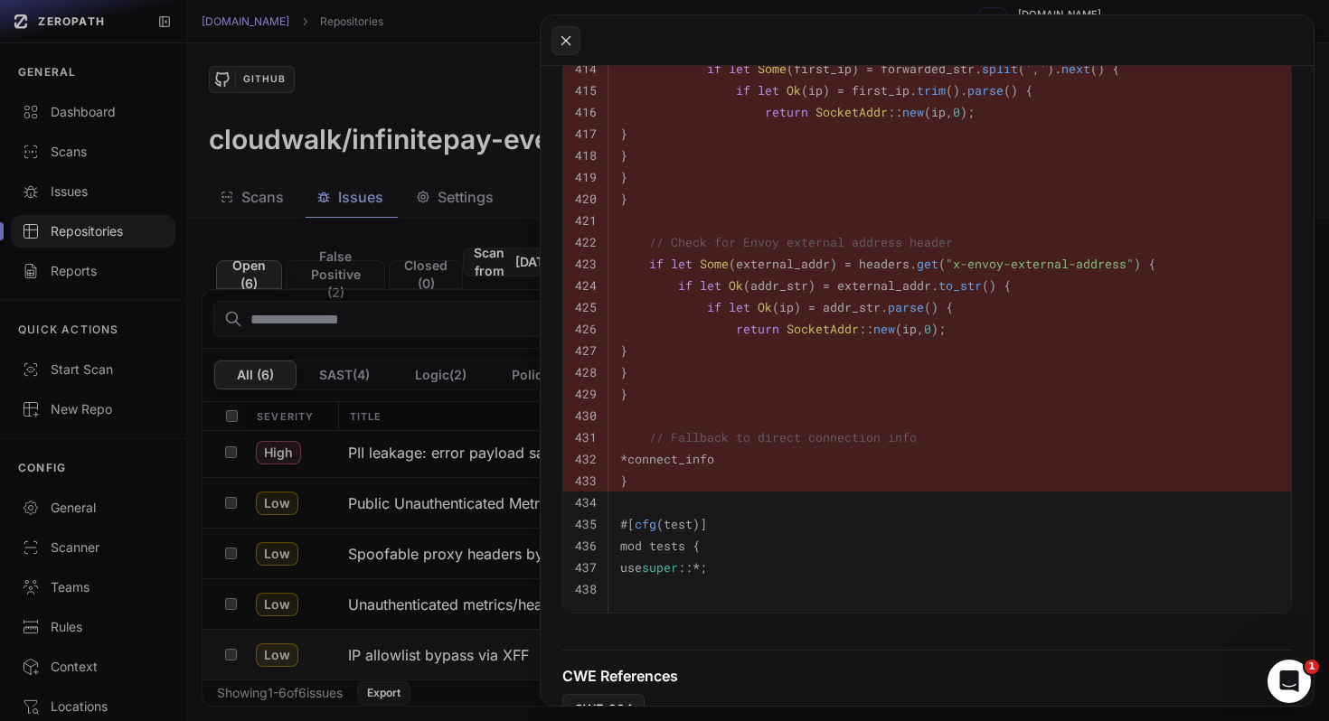
scroll to position [1265, 0]
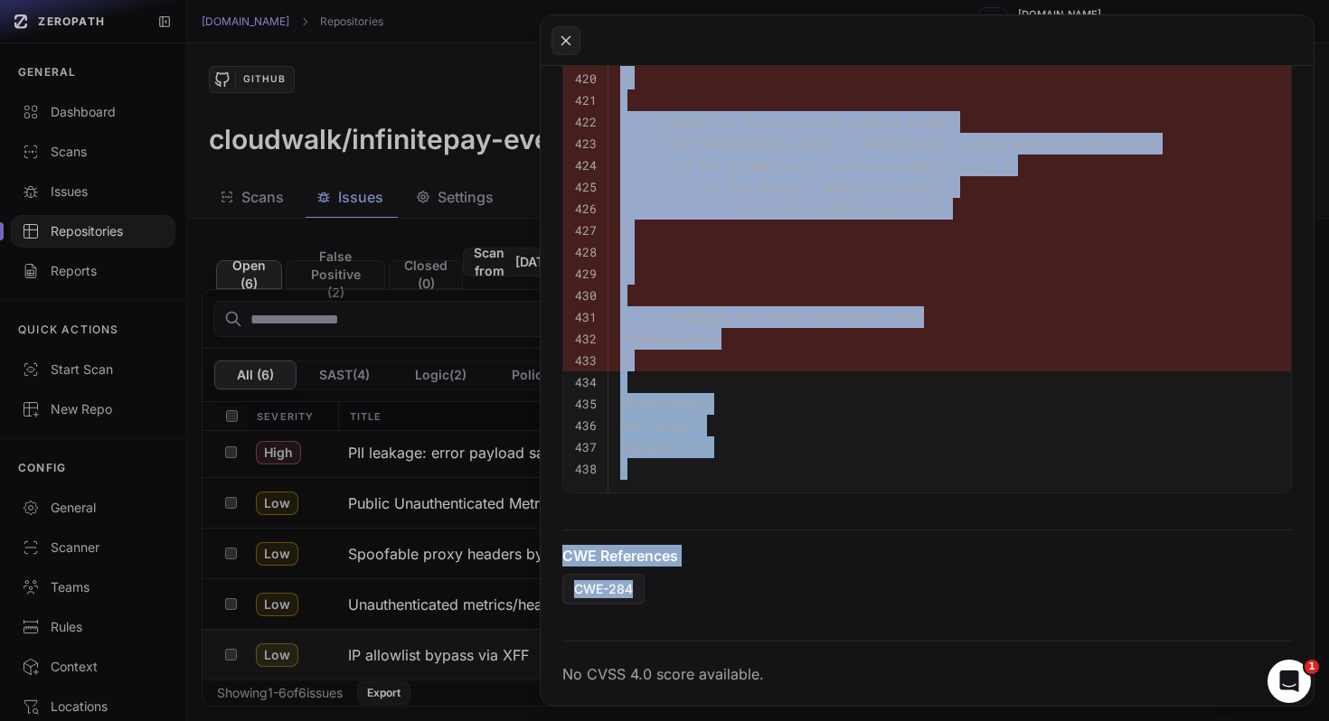
copy div "IP allowlist bypass via XFF Insecure Configuration cloudwalk/infinitepay-events…"
